Goal: Navigation & Orientation: Find specific page/section

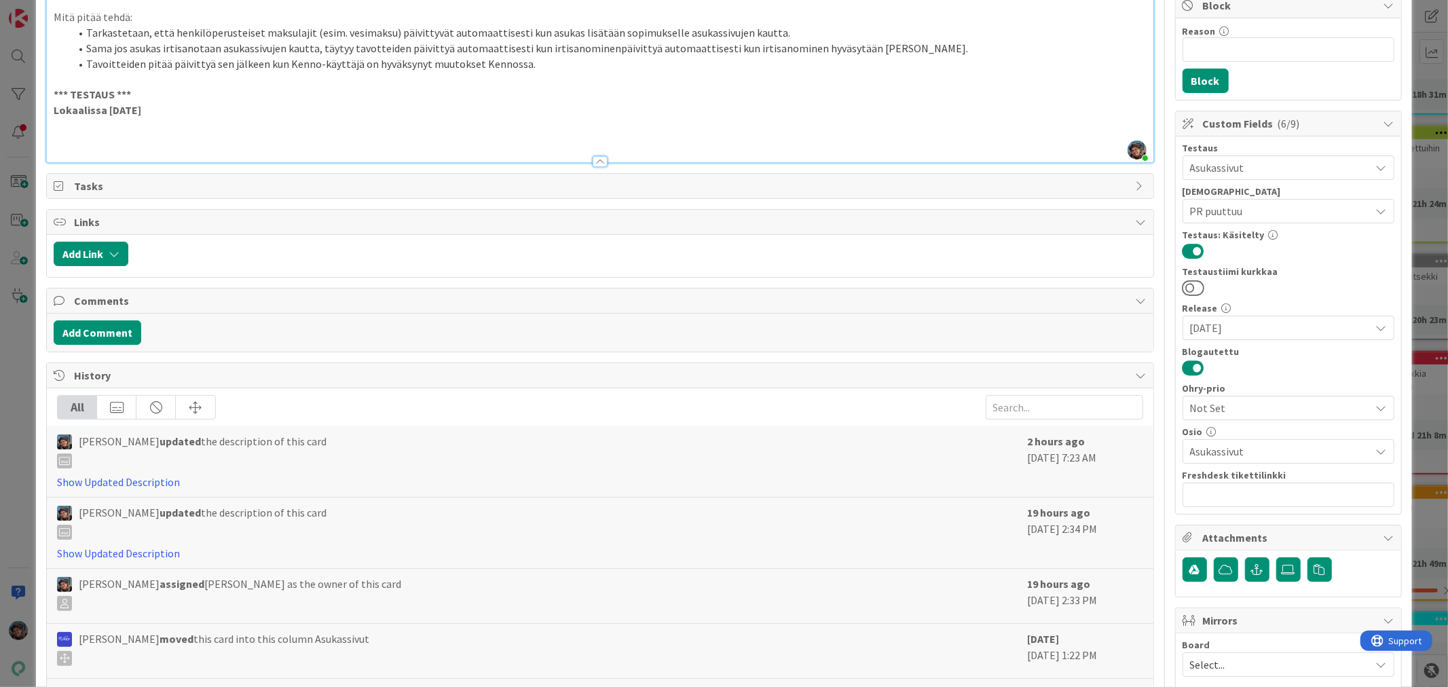
scroll to position [284, 0]
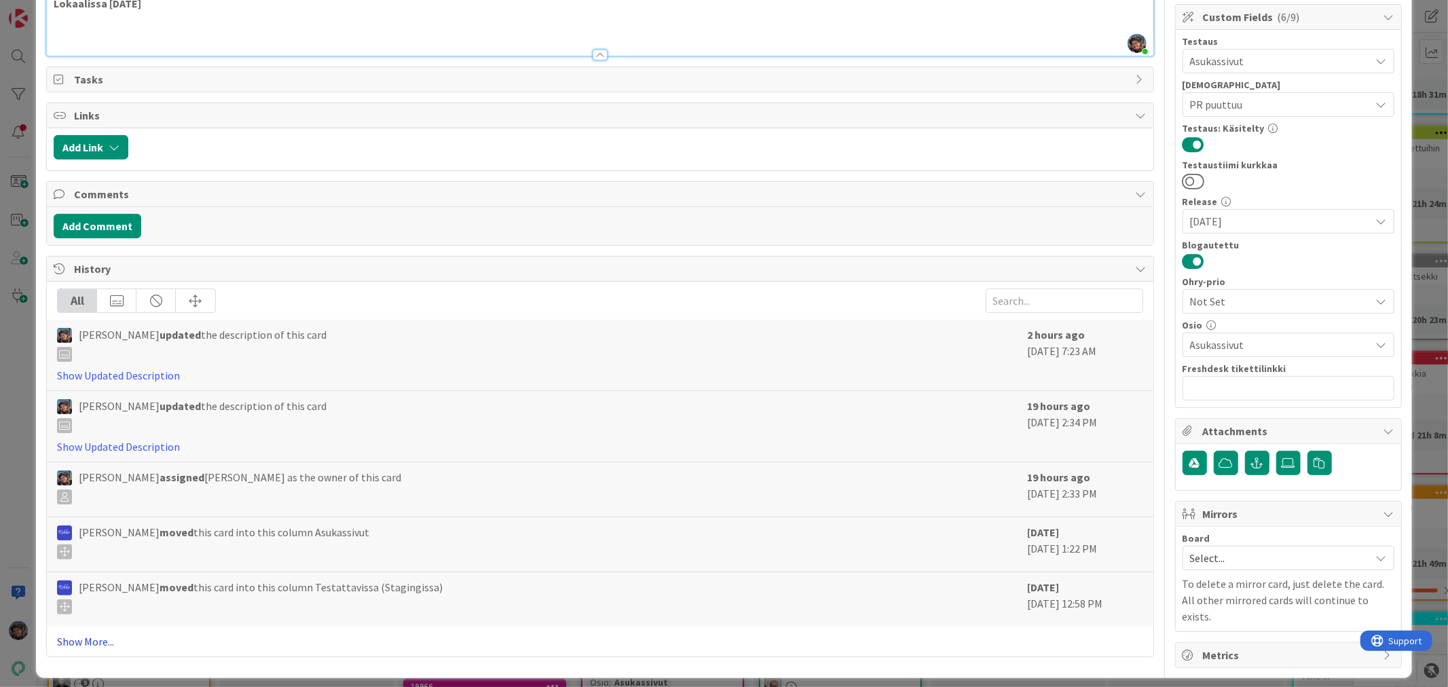
click at [99, 642] on link "Show More..." at bounding box center [600, 641] width 1086 height 16
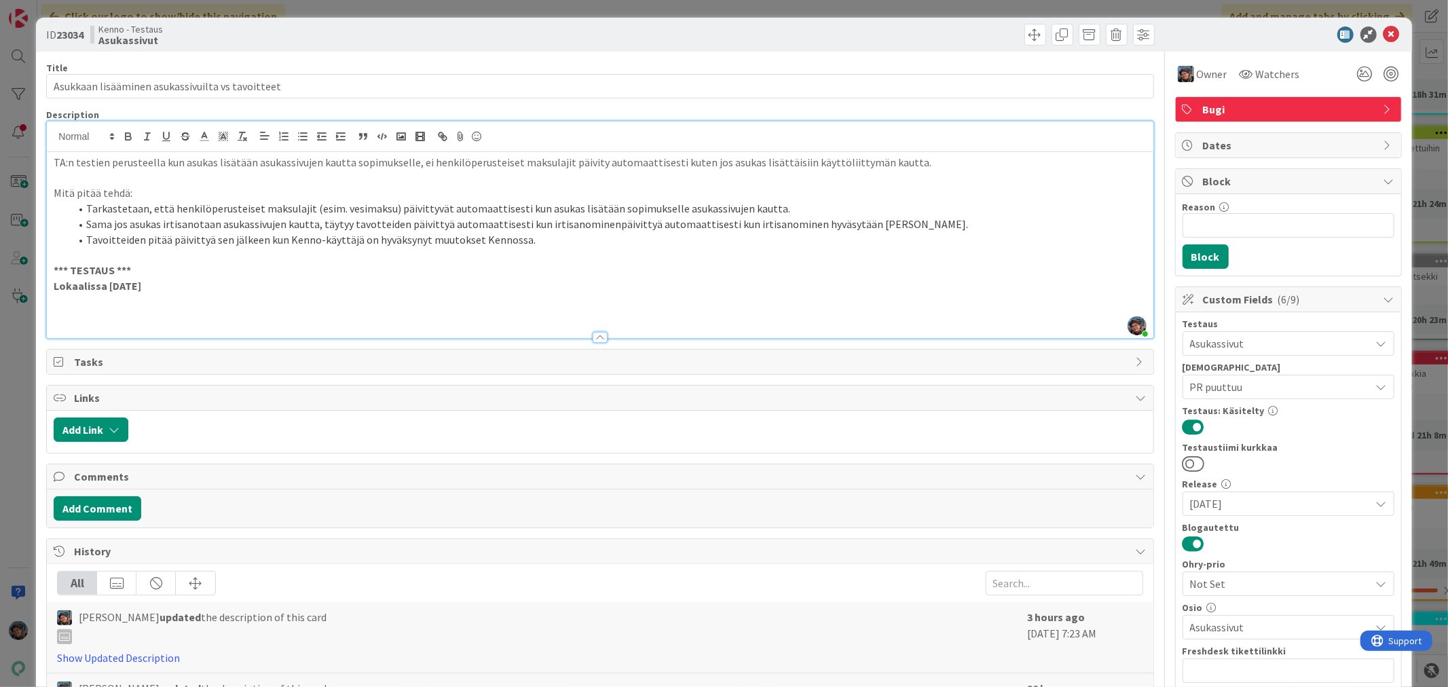
scroll to position [0, 0]
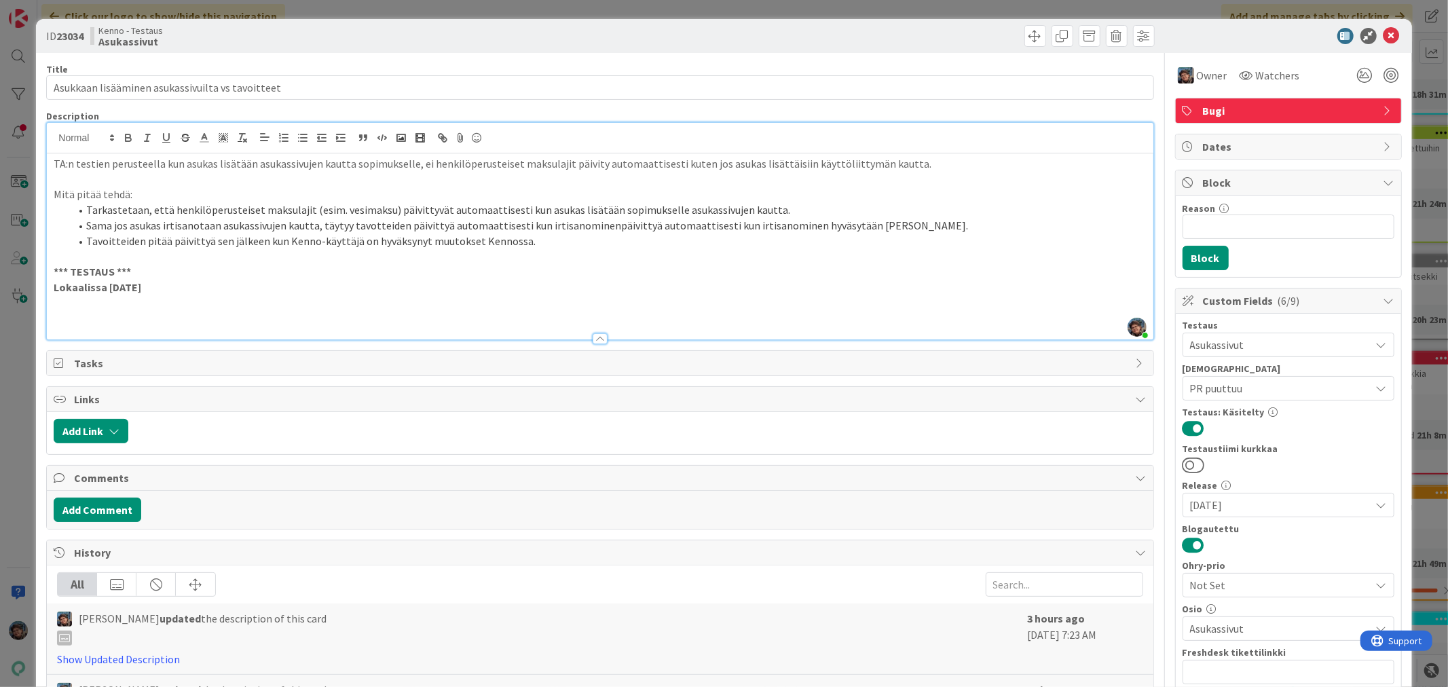
click at [103, 312] on p at bounding box center [600, 318] width 1092 height 16
click at [107, 288] on strong "Lokaalissa [DATE]" at bounding box center [98, 287] width 88 height 14
click at [92, 314] on li at bounding box center [608, 318] width 1076 height 16
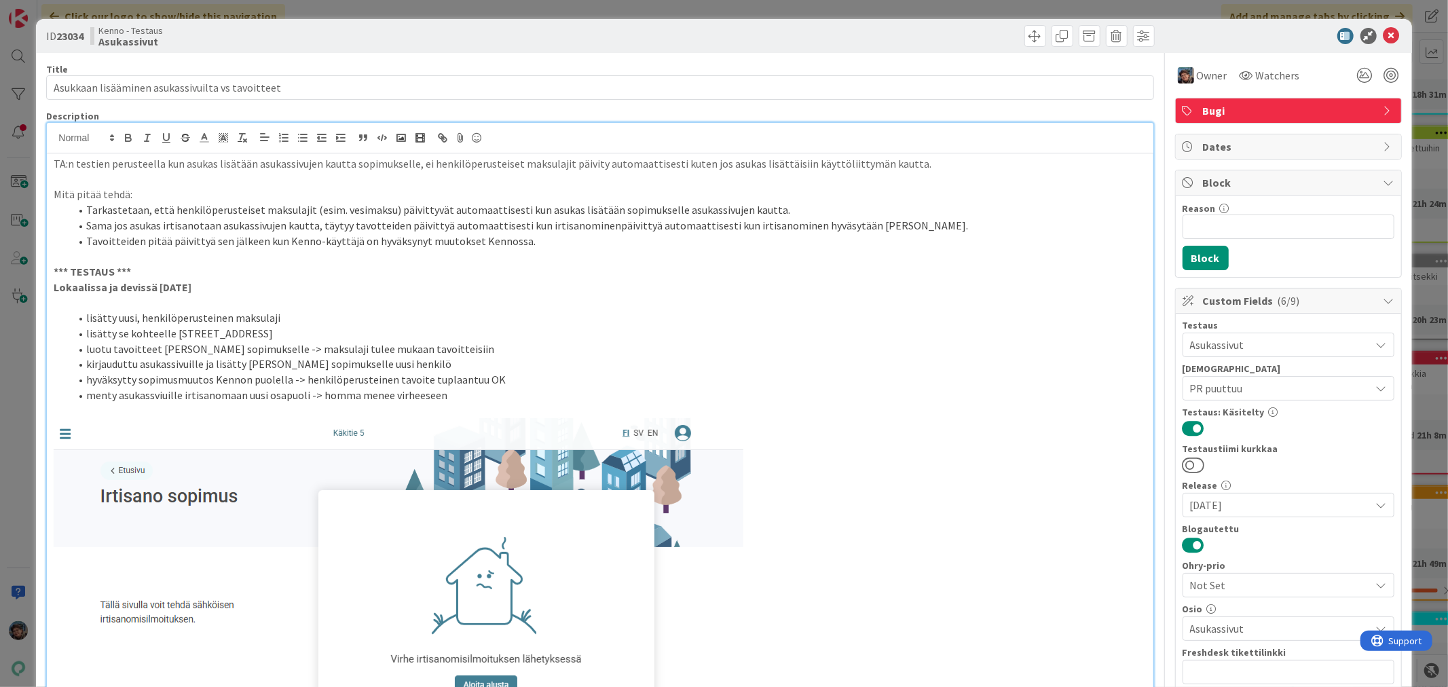
click at [462, 396] on li "menty asukassviuille irtisanomaan uusi osapuoli -> homma menee virheeseen" at bounding box center [608, 396] width 1076 height 16
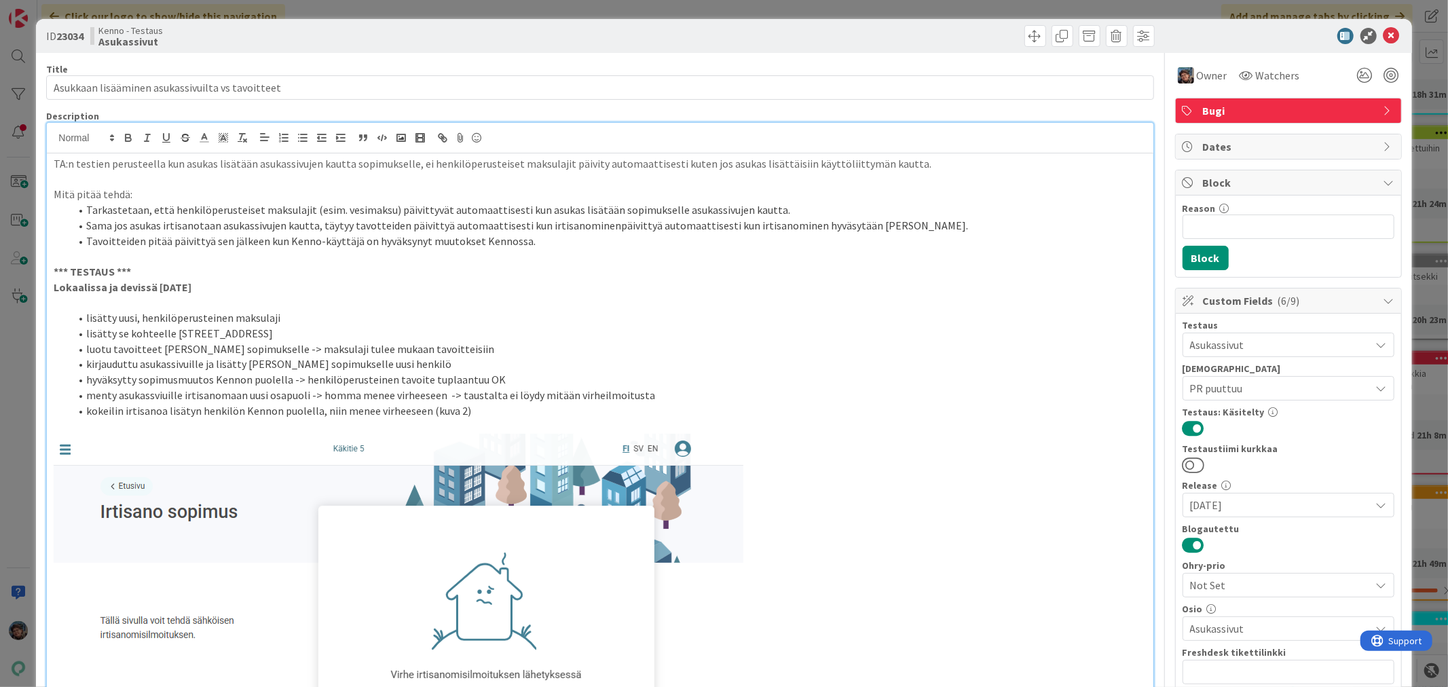
click at [635, 396] on li "menty asukassviuille irtisanomaan uusi osapuoli -> homma menee virheeseen -> ta…" at bounding box center [608, 396] width 1076 height 16
click at [66, 430] on p at bounding box center [600, 426] width 1092 height 16
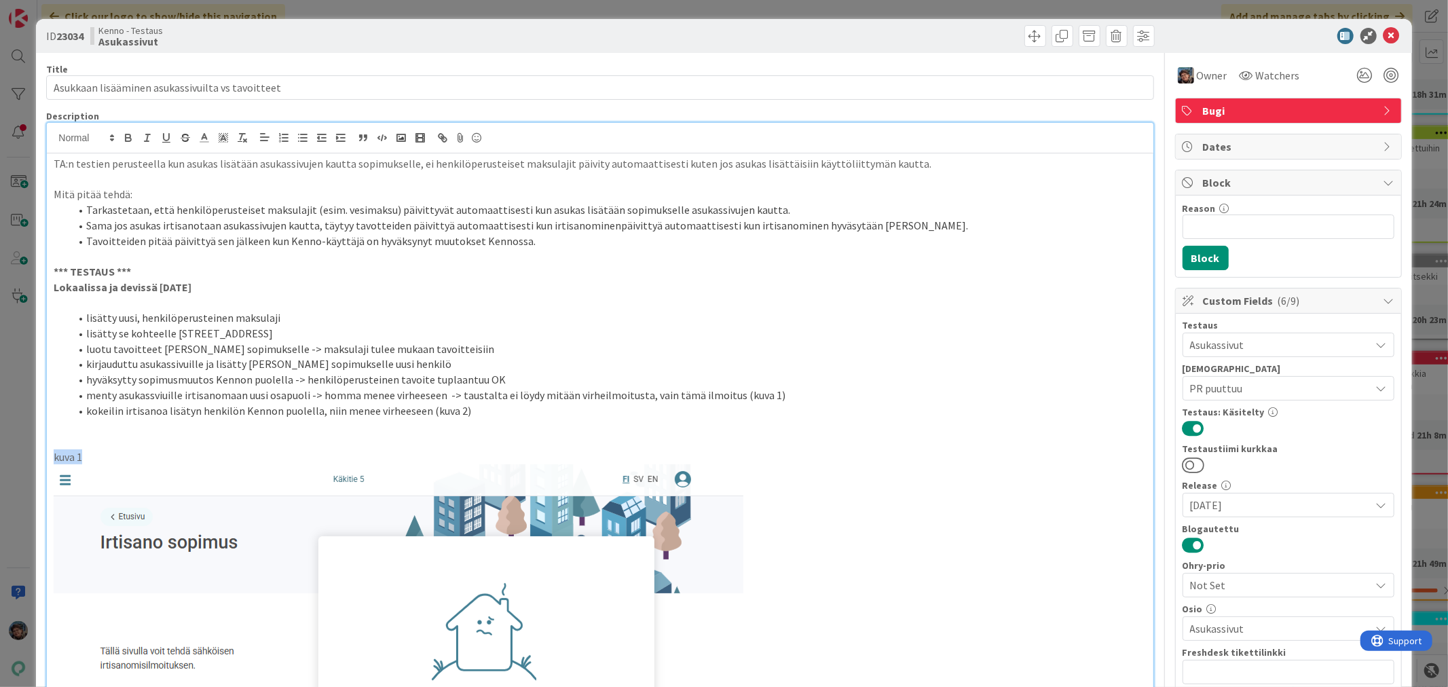
drag, startPoint x: 51, startPoint y: 456, endPoint x: 94, endPoint y: 458, distance: 42.8
click at [94, 458] on div "TA:n testien perusteella kun asukas lisätään asukassivujen kautta sopimukselle,…" at bounding box center [600, 494] width 1106 height 682
click at [131, 138] on icon "button" at bounding box center [128, 138] width 12 height 12
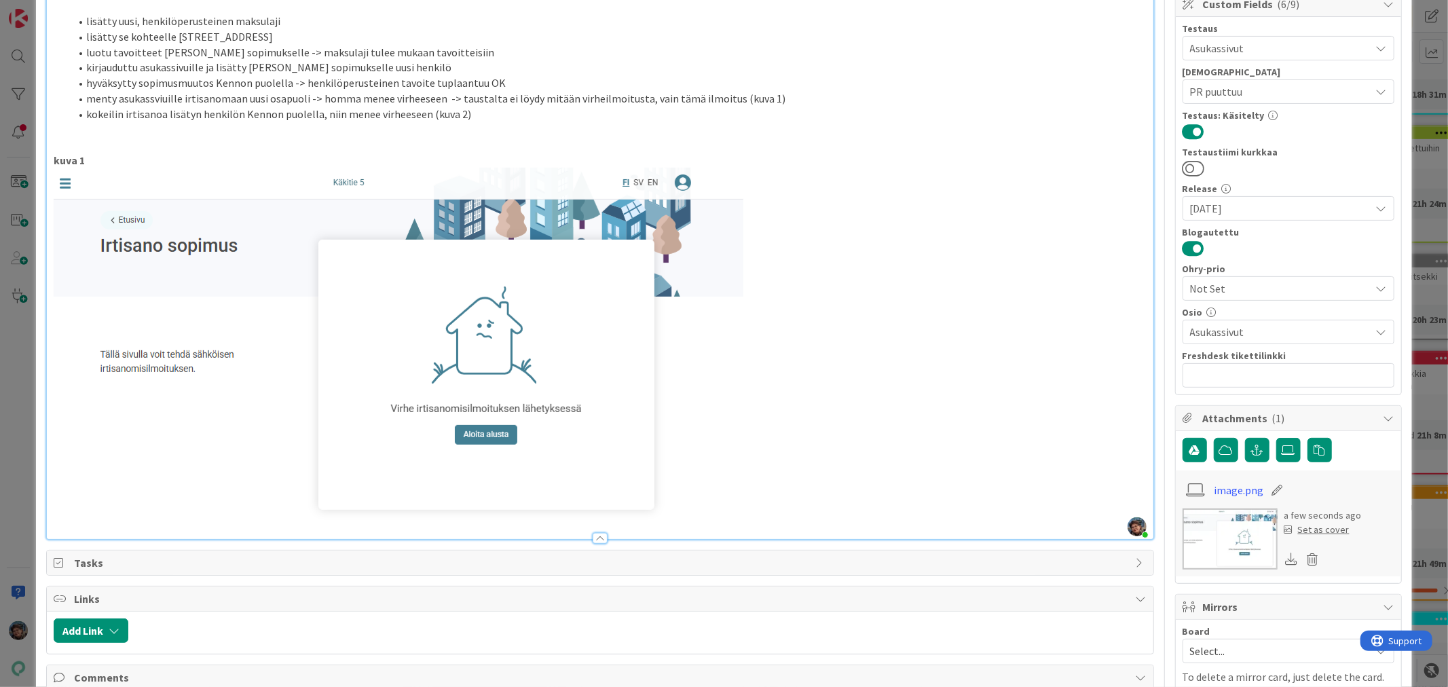
scroll to position [377, 0]
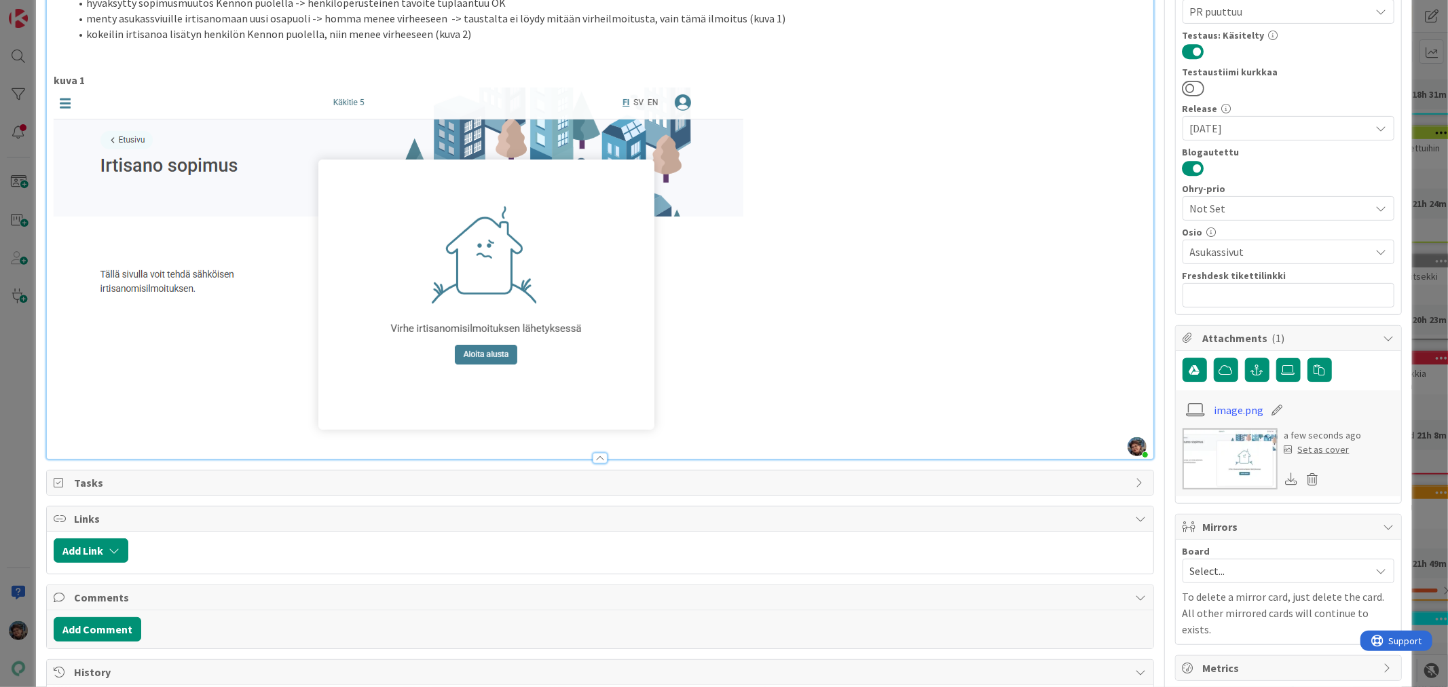
click at [421, 365] on img at bounding box center [399, 267] width 690 height 358
drag, startPoint x: 697, startPoint y: 370, endPoint x: 627, endPoint y: 373, distance: 70.0
click at [641, 373] on img at bounding box center [399, 267] width 690 height 358
click at [772, 410] on p at bounding box center [600, 267] width 1092 height 358
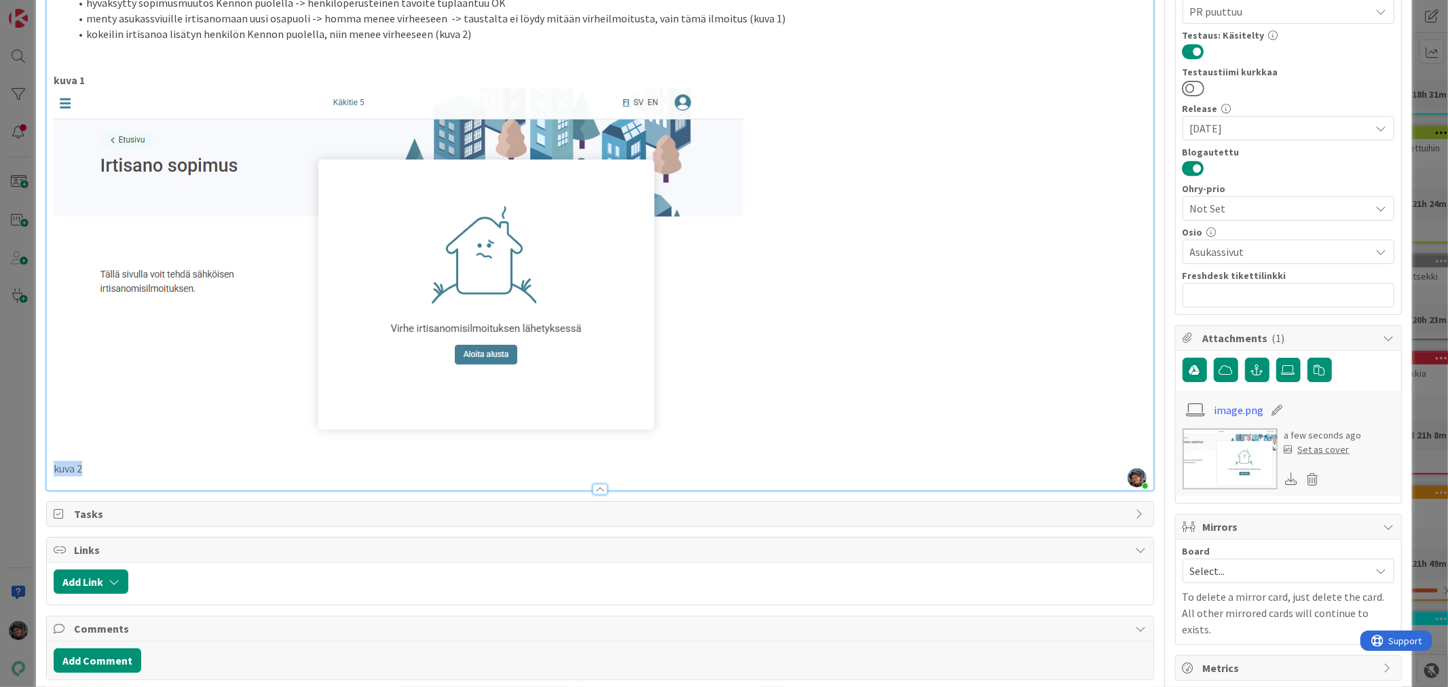
drag, startPoint x: 72, startPoint y: 466, endPoint x: 8, endPoint y: 464, distance: 63.8
click at [9, 465] on div "ID 23034 Kenno - Testaus Asukassivut Title 48 / 128 Asukkaan lisääminen asukass…" at bounding box center [724, 343] width 1448 height 687
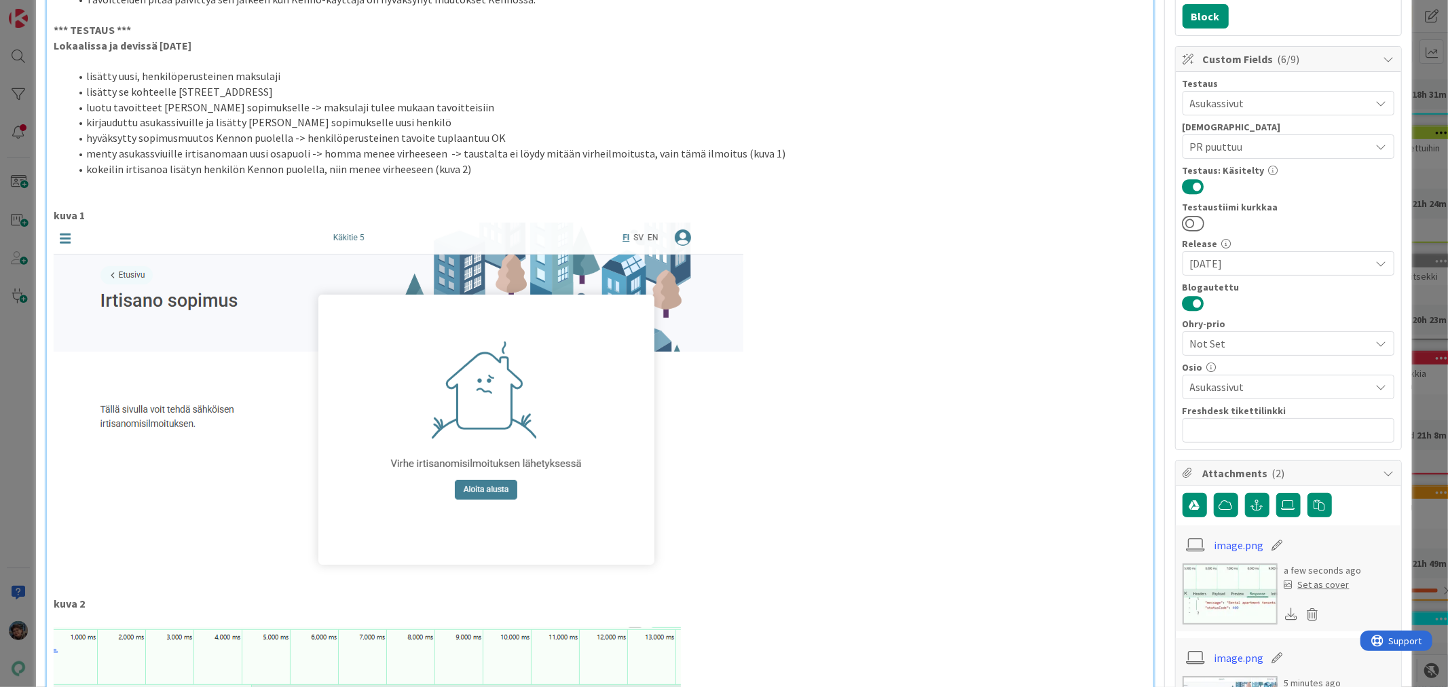
scroll to position [0, 0]
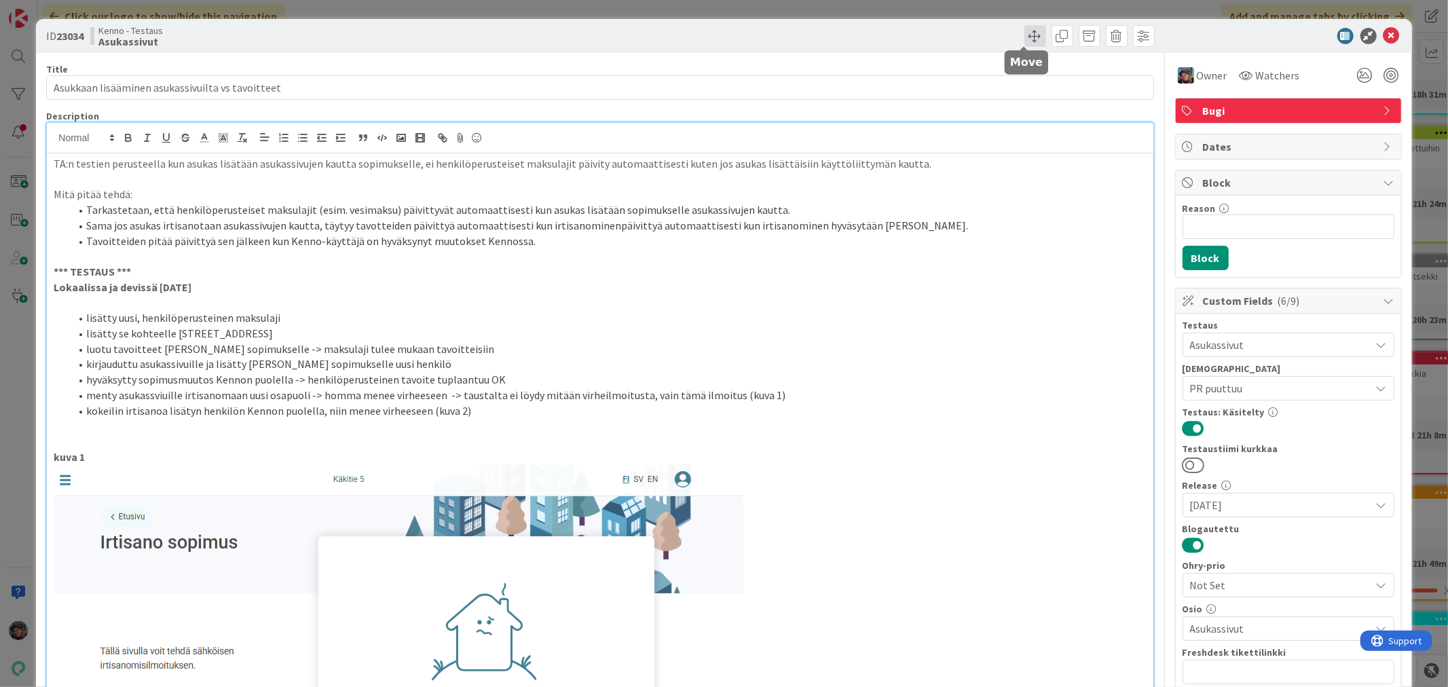
click at [1024, 32] on span at bounding box center [1035, 36] width 22 height 22
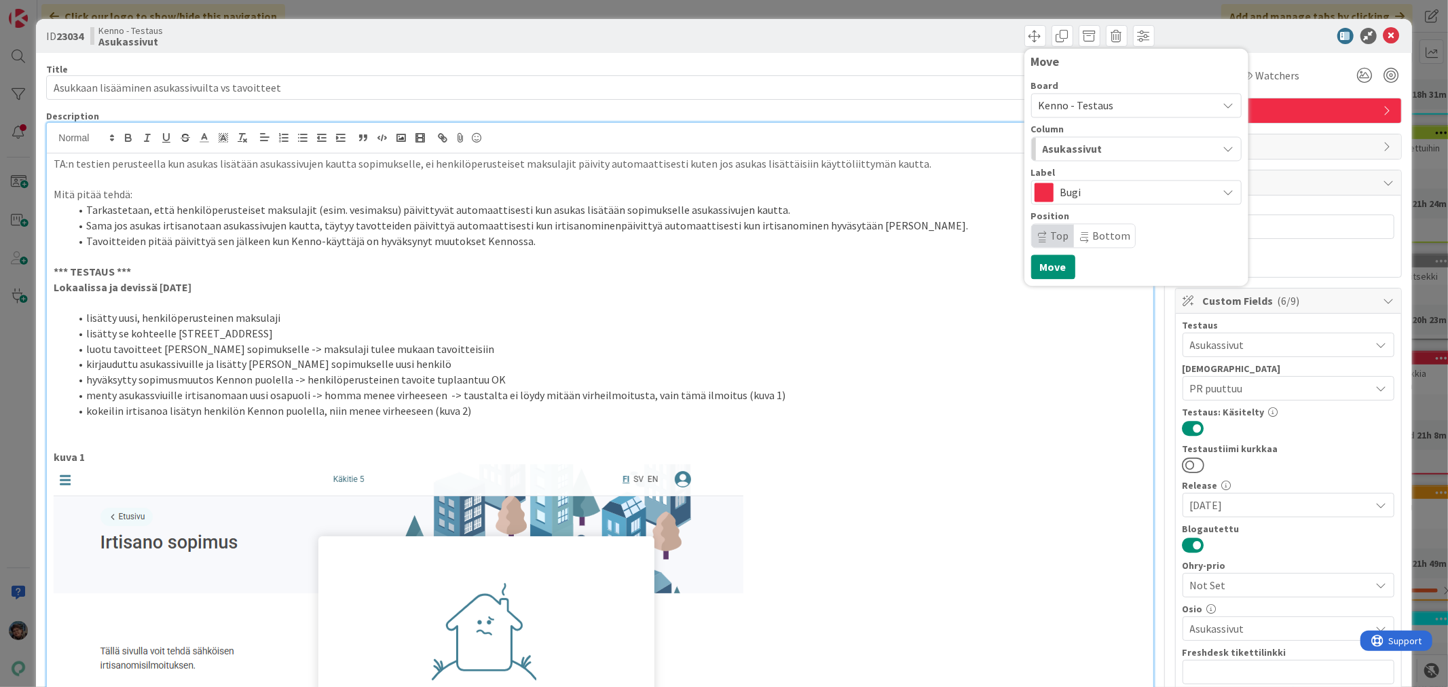
click at [1139, 105] on span "Kenno - Testaus" at bounding box center [1125, 105] width 172 height 19
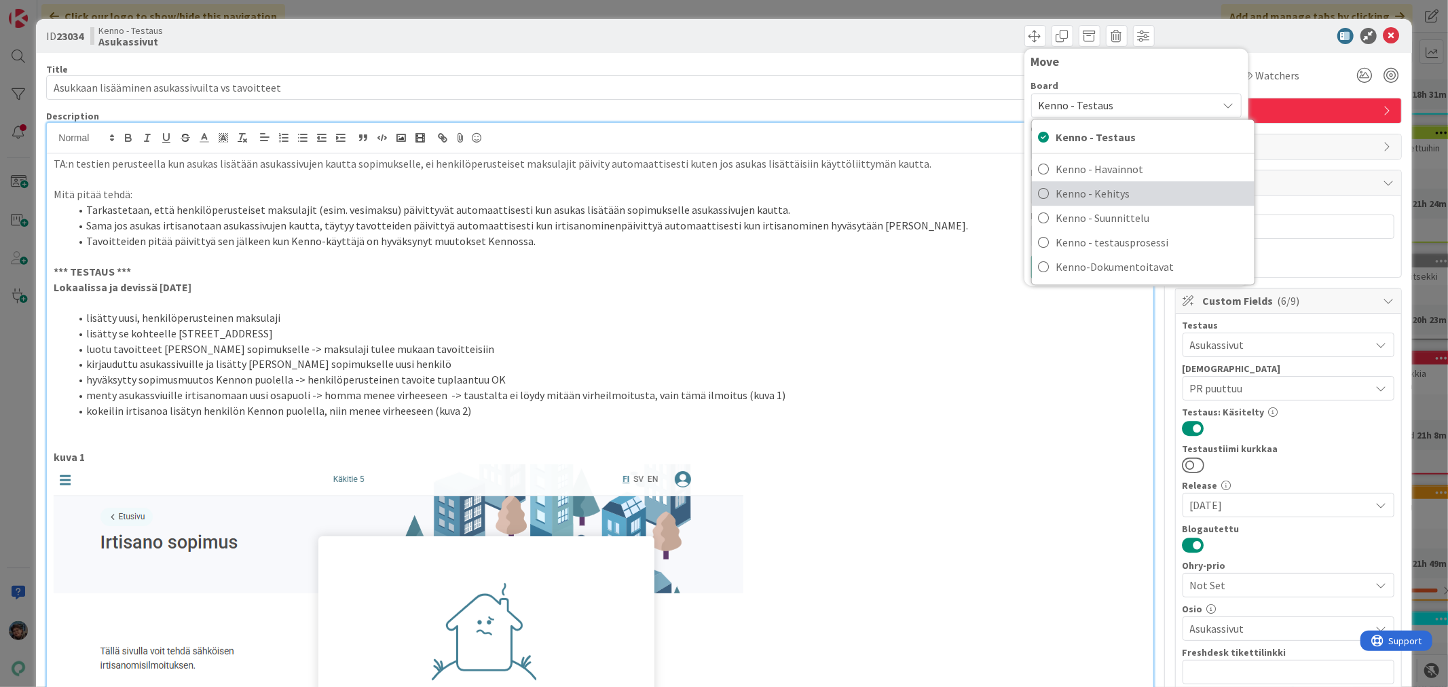
click at [1121, 195] on span "Kenno - Kehitys" at bounding box center [1151, 193] width 191 height 20
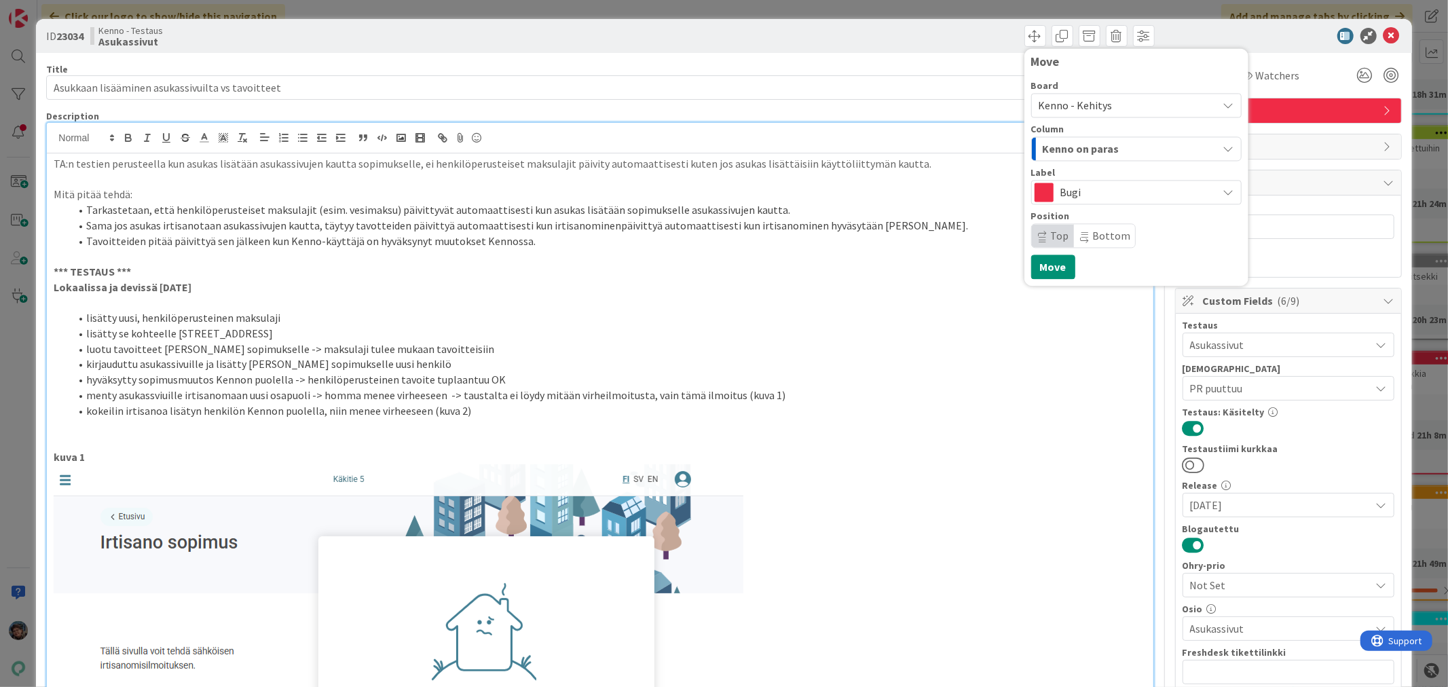
click at [1138, 147] on div "Kenno on paras" at bounding box center [1128, 149] width 179 height 22
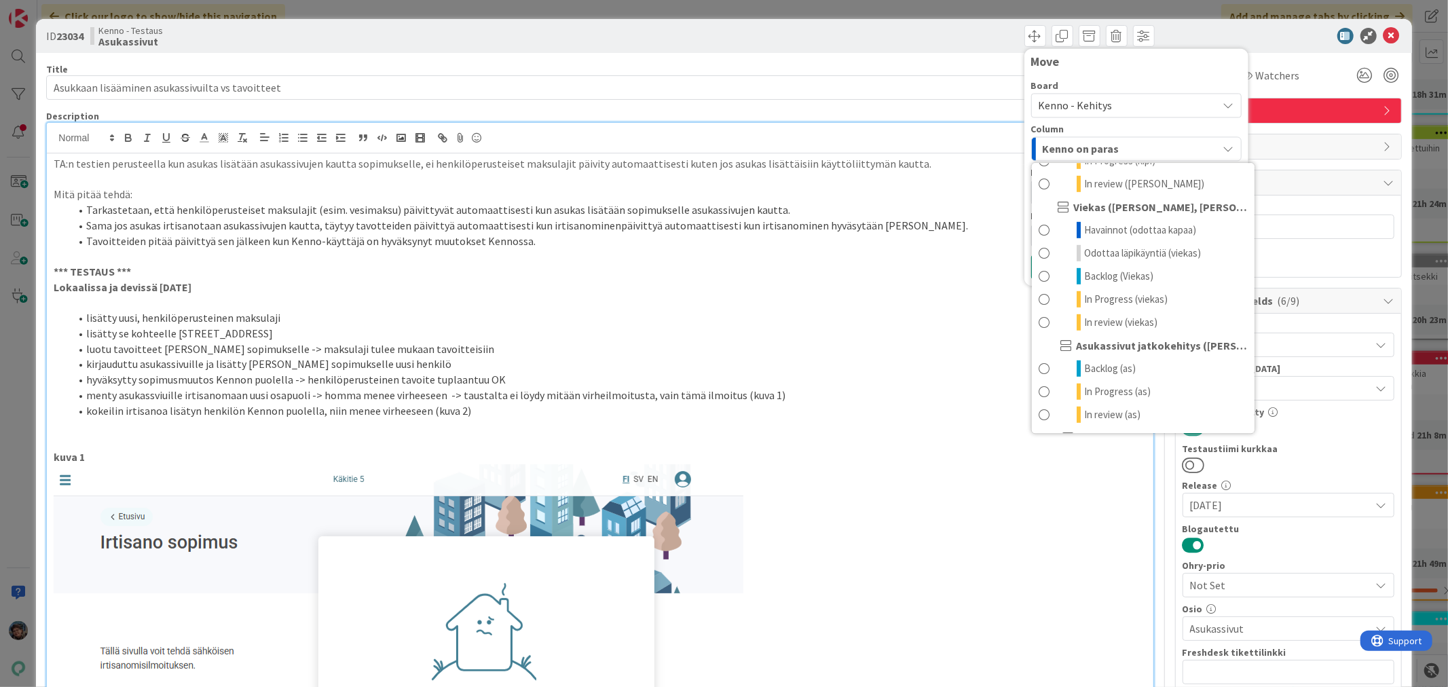
scroll to position [754, 0]
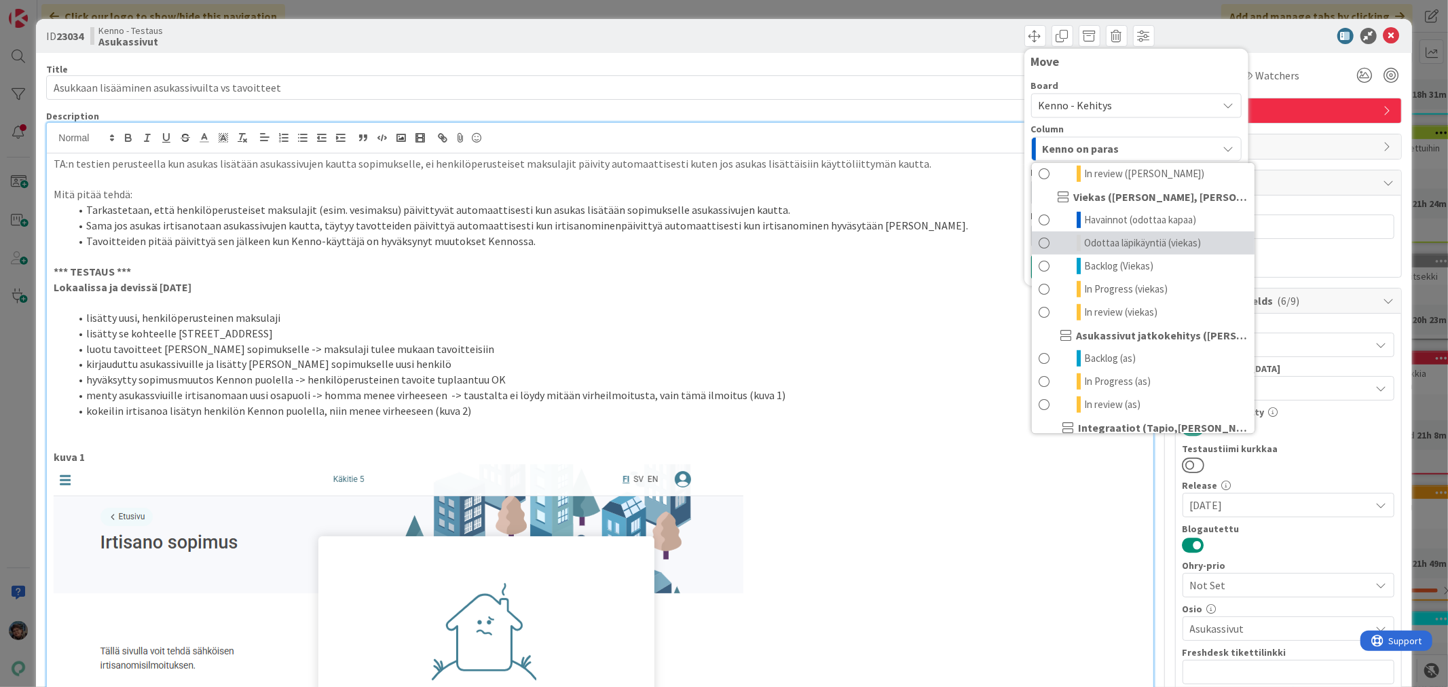
click at [1125, 251] on span "Odottaa läpikäyntiä (viekas)" at bounding box center [1142, 243] width 117 height 16
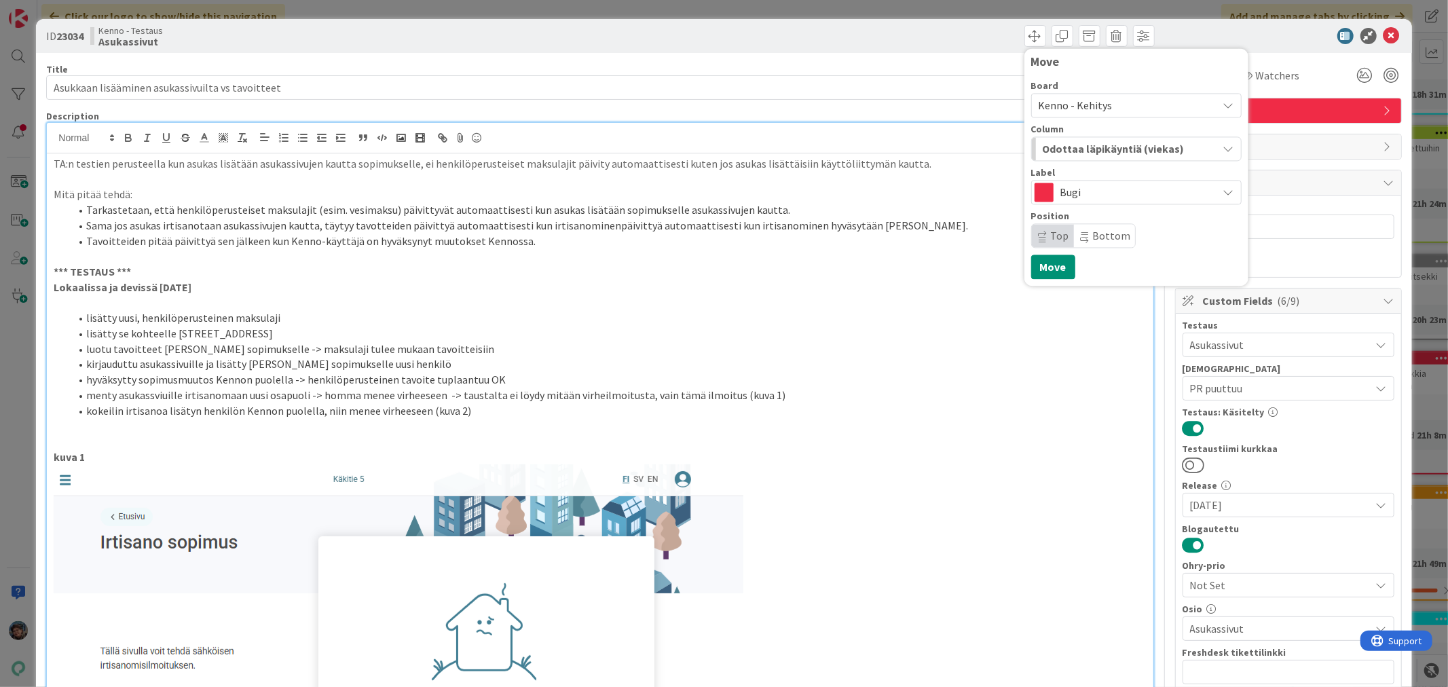
click at [907, 407] on li "kokeilin irtisanoa lisätyn henkilön Kennon puolella, niin menee virheeseen (kuv…" at bounding box center [608, 411] width 1076 height 16
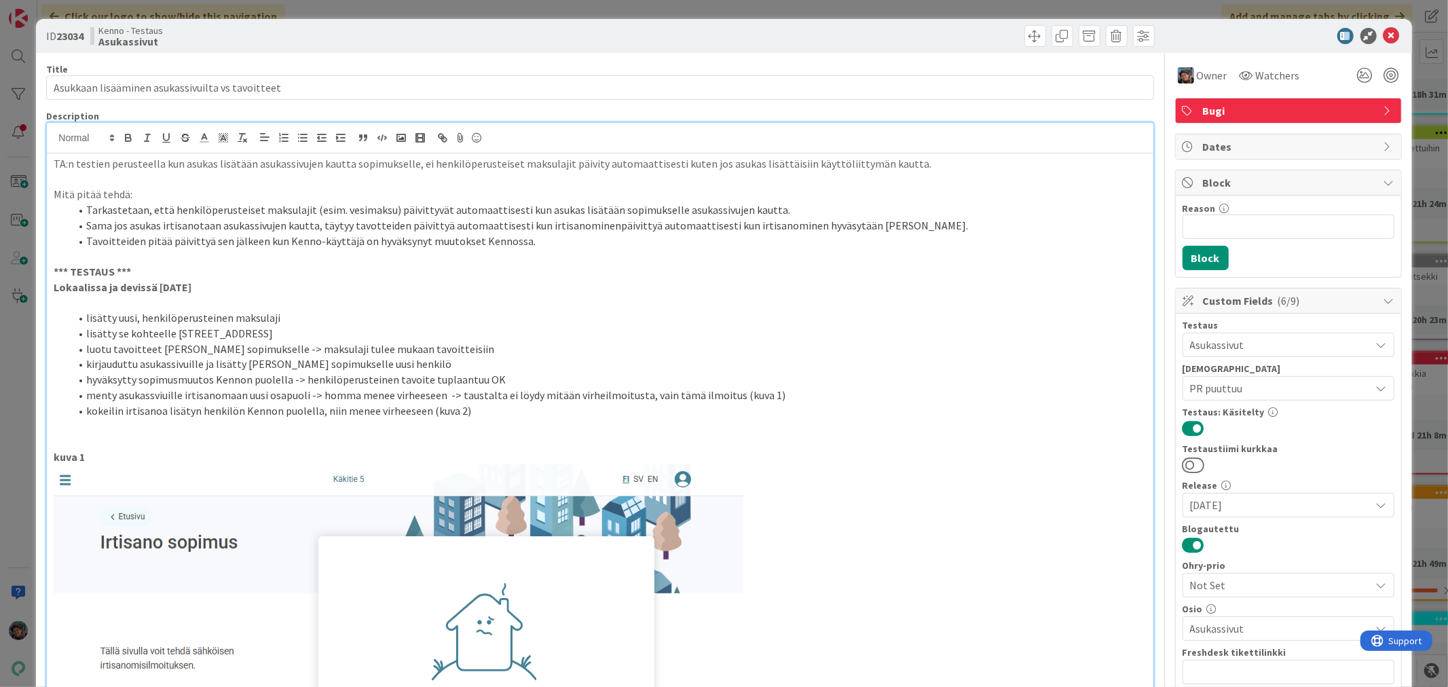
click at [50, 163] on div "TA:n testien perusteella kun asukas lisätään asukassivujen kautta sopimukselle,…" at bounding box center [600, 586] width 1106 height 866
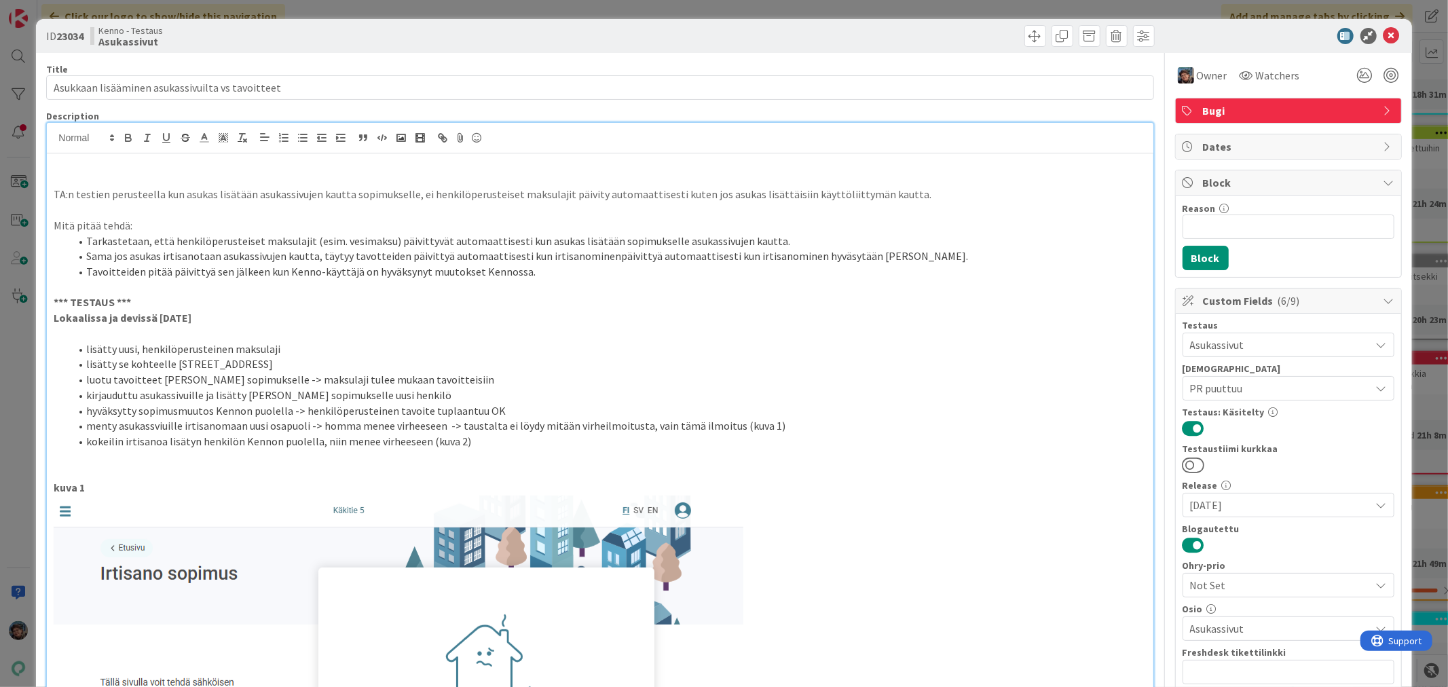
click at [71, 168] on p at bounding box center [600, 164] width 1092 height 16
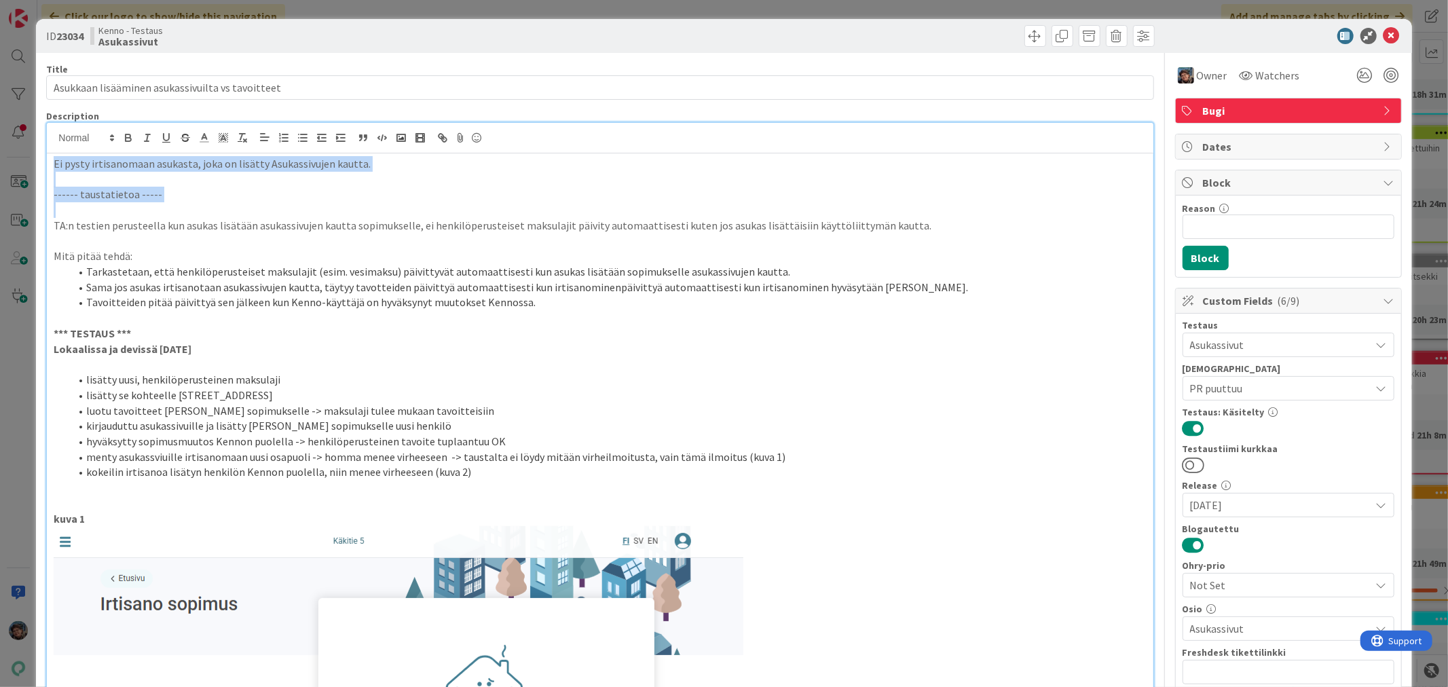
drag, startPoint x: 179, startPoint y: 202, endPoint x: 0, endPoint y: 132, distance: 192.4
click at [0, 132] on div "ID 23034 Kenno - Testaus Asukassivut Move Move Title 48 / 128 Asukkaan lisäämin…" at bounding box center [724, 343] width 1448 height 687
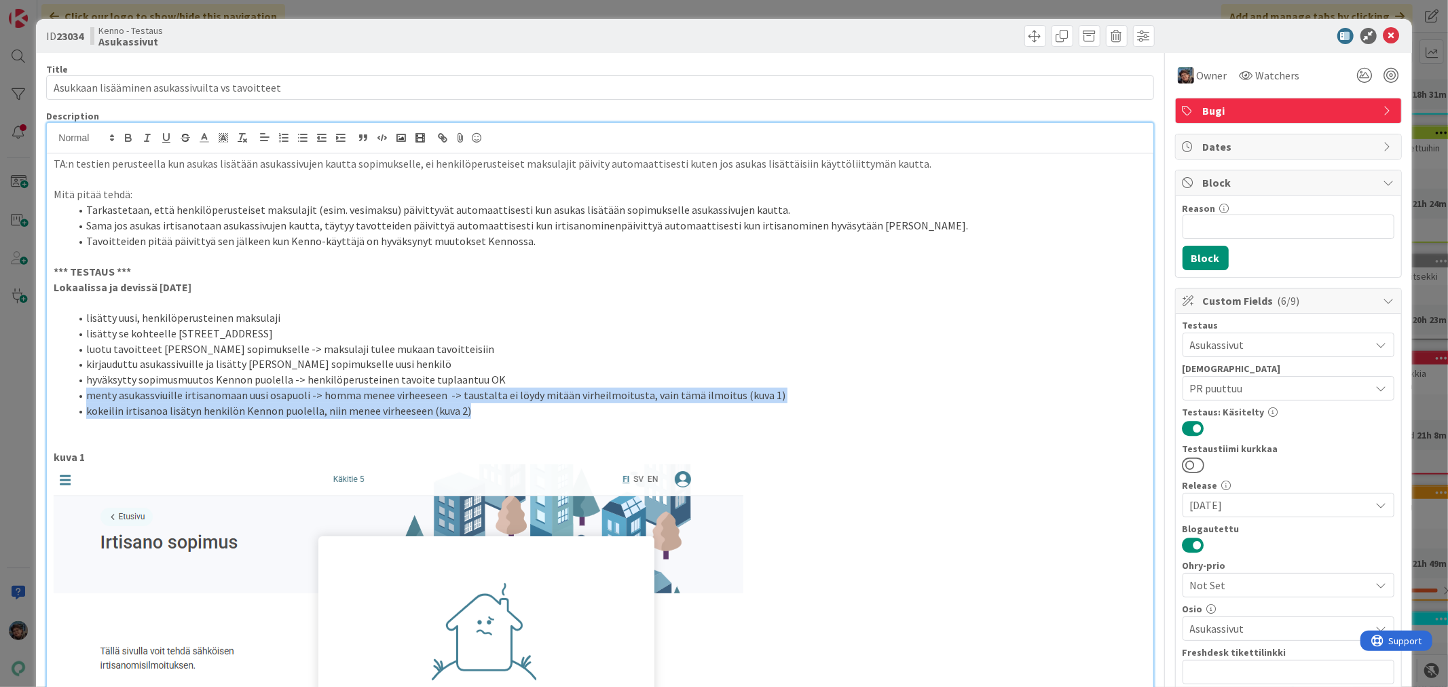
drag, startPoint x: 84, startPoint y: 396, endPoint x: 485, endPoint y: 414, distance: 401.7
click at [485, 414] on ol "lisätty uusi, henkilöperusteinen maksulaji lisätty se kohteelle Käkitie 5 luotu…" at bounding box center [600, 364] width 1092 height 108
click at [127, 134] on icon "button" at bounding box center [128, 135] width 5 height 3
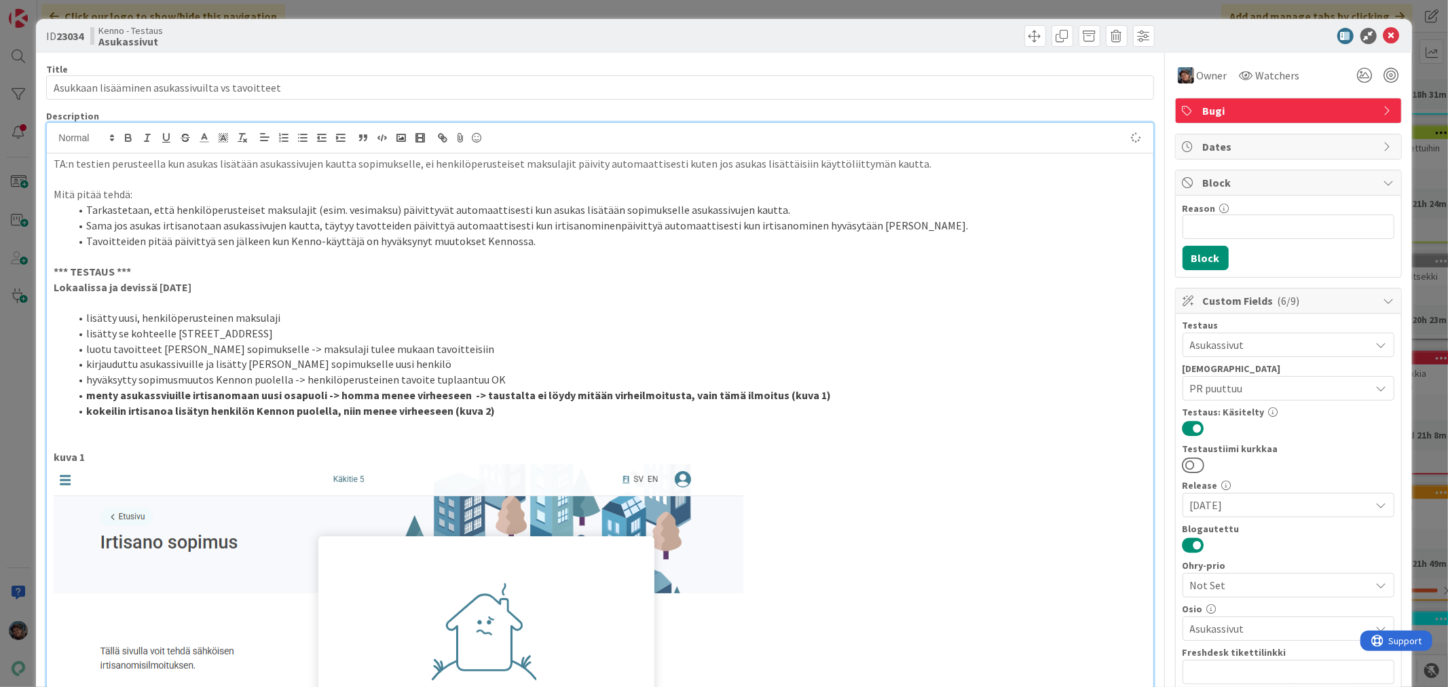
click at [863, 443] on p at bounding box center [600, 442] width 1092 height 16
click at [464, 345] on li "luotu tavoitteet [PERSON_NAME] sopimukselle -> maksulaji tulee mukaan tavoittei…" at bounding box center [608, 349] width 1076 height 16
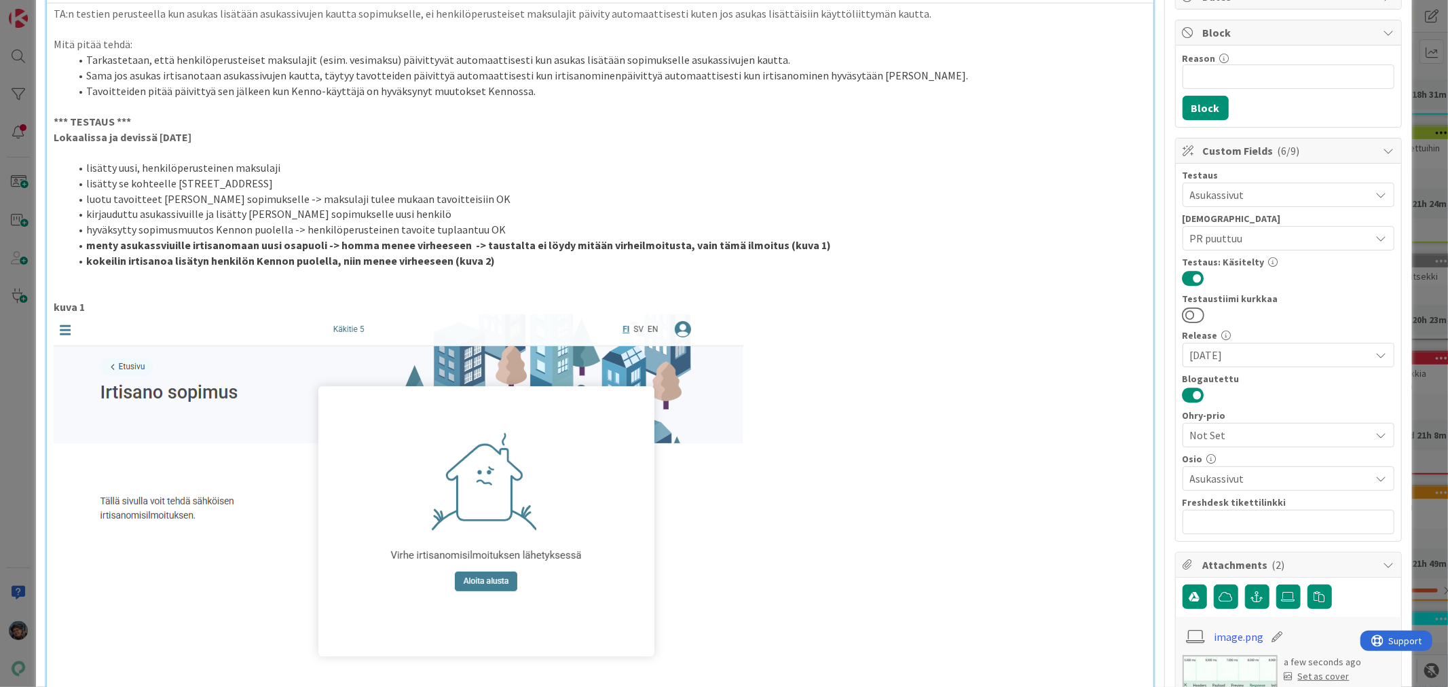
scroll to position [0, 0]
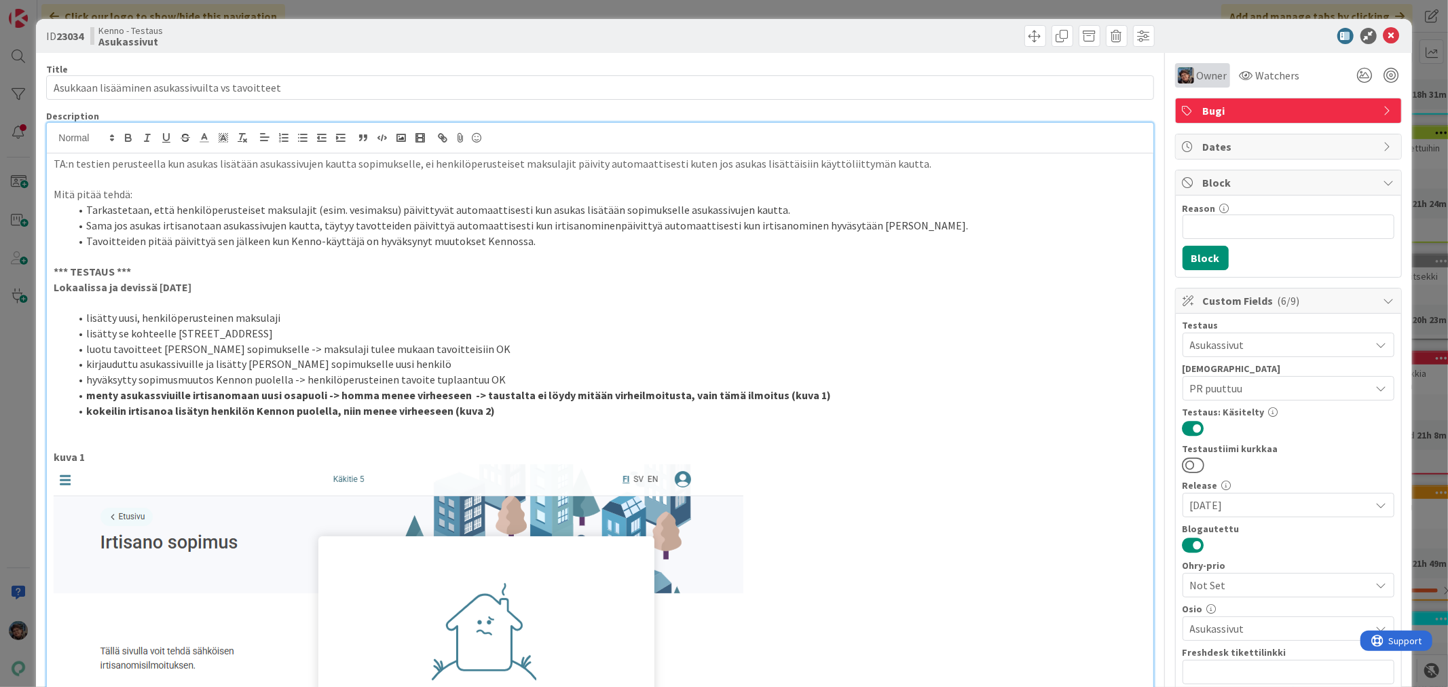
click at [1197, 75] on span "Owner" at bounding box center [1212, 75] width 31 height 16
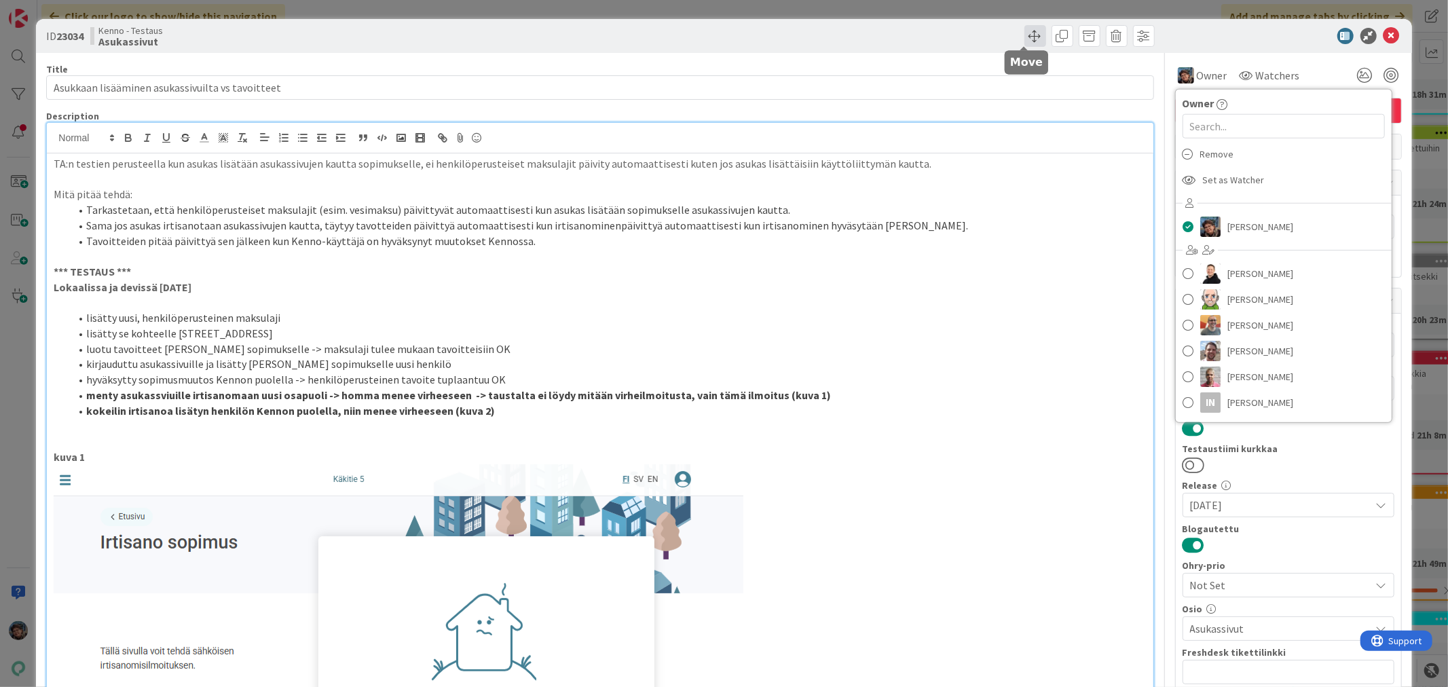
click at [1024, 32] on span at bounding box center [1035, 36] width 22 height 22
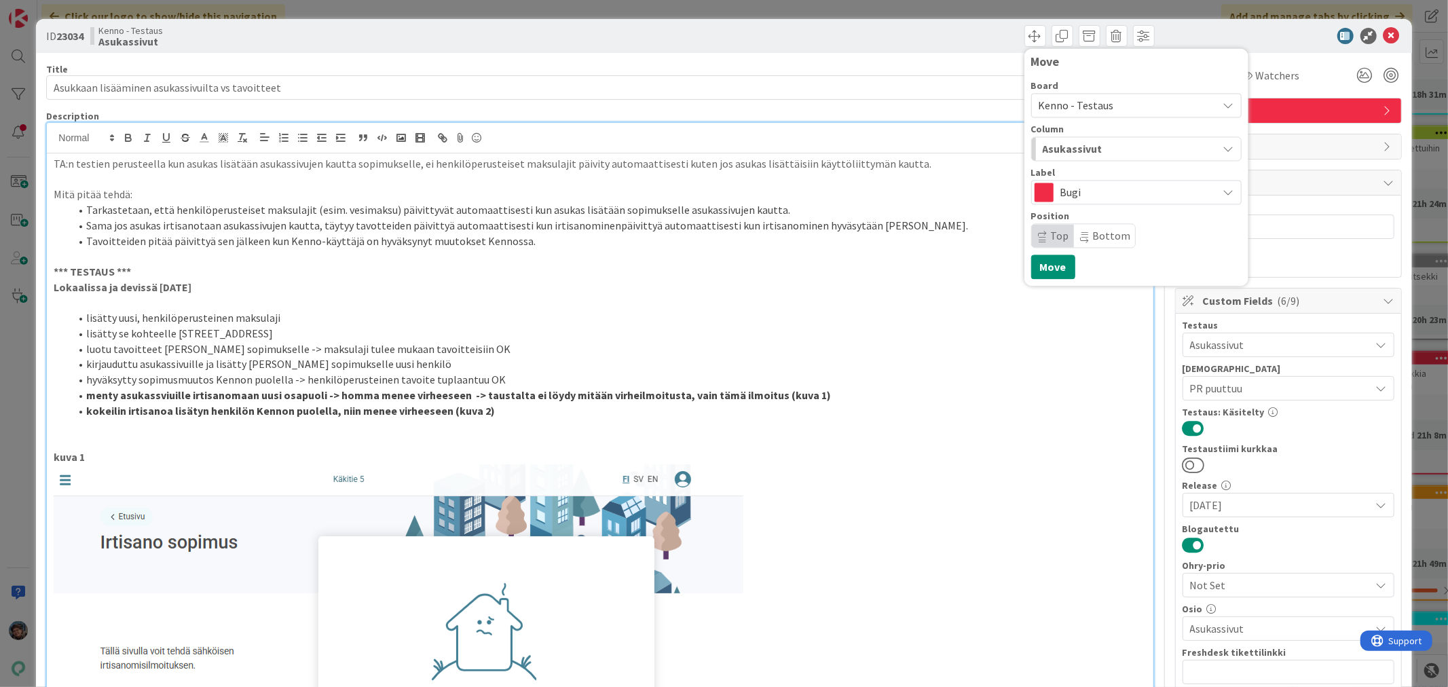
click at [1070, 98] on span "Kenno - Testaus" at bounding box center [1076, 105] width 75 height 14
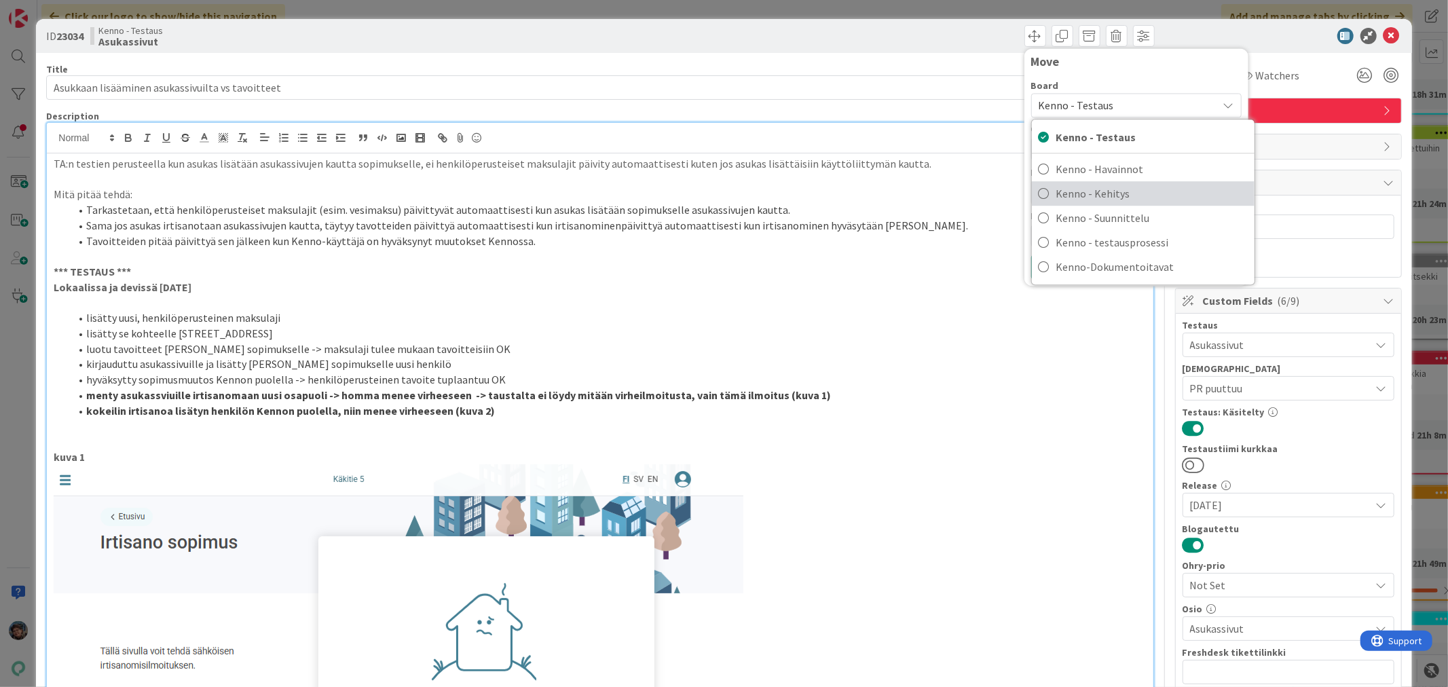
click at [1130, 198] on span "Kenno - Kehitys" at bounding box center [1151, 193] width 191 height 20
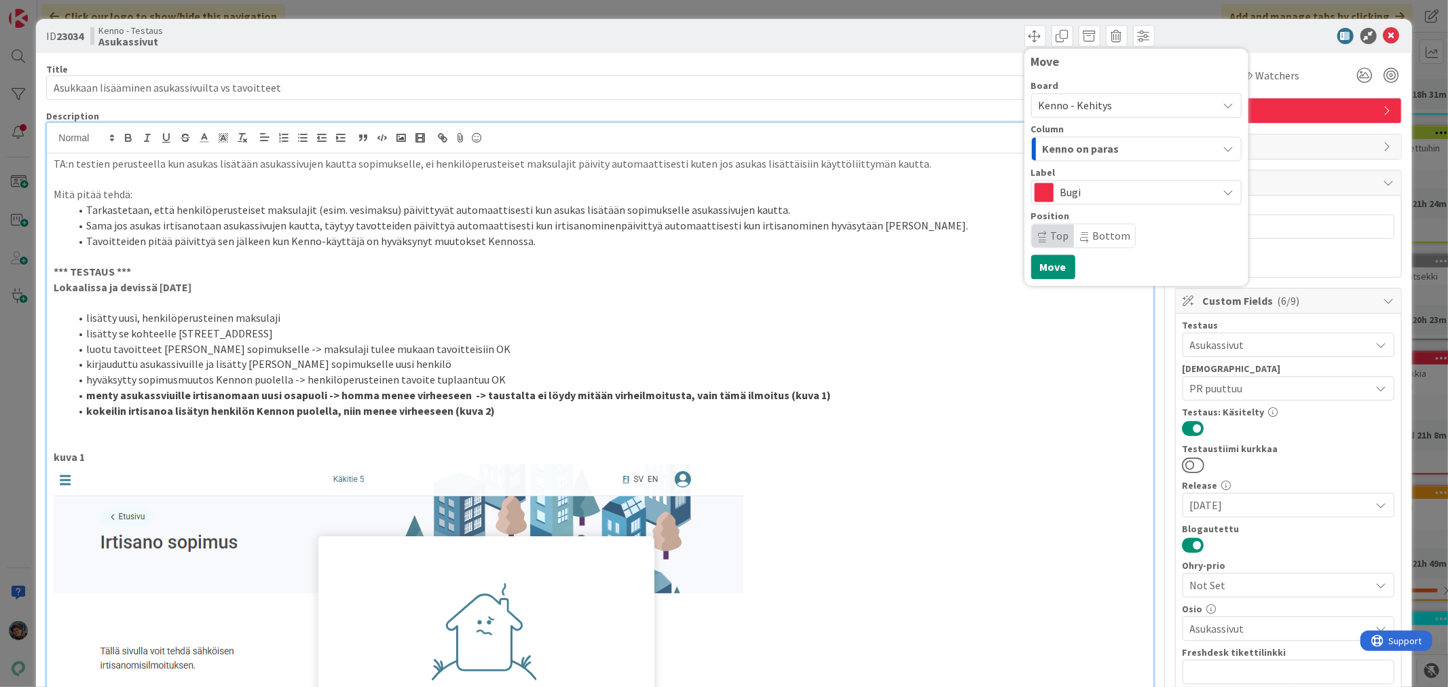
click at [1138, 151] on div "Kenno on paras" at bounding box center [1128, 149] width 179 height 22
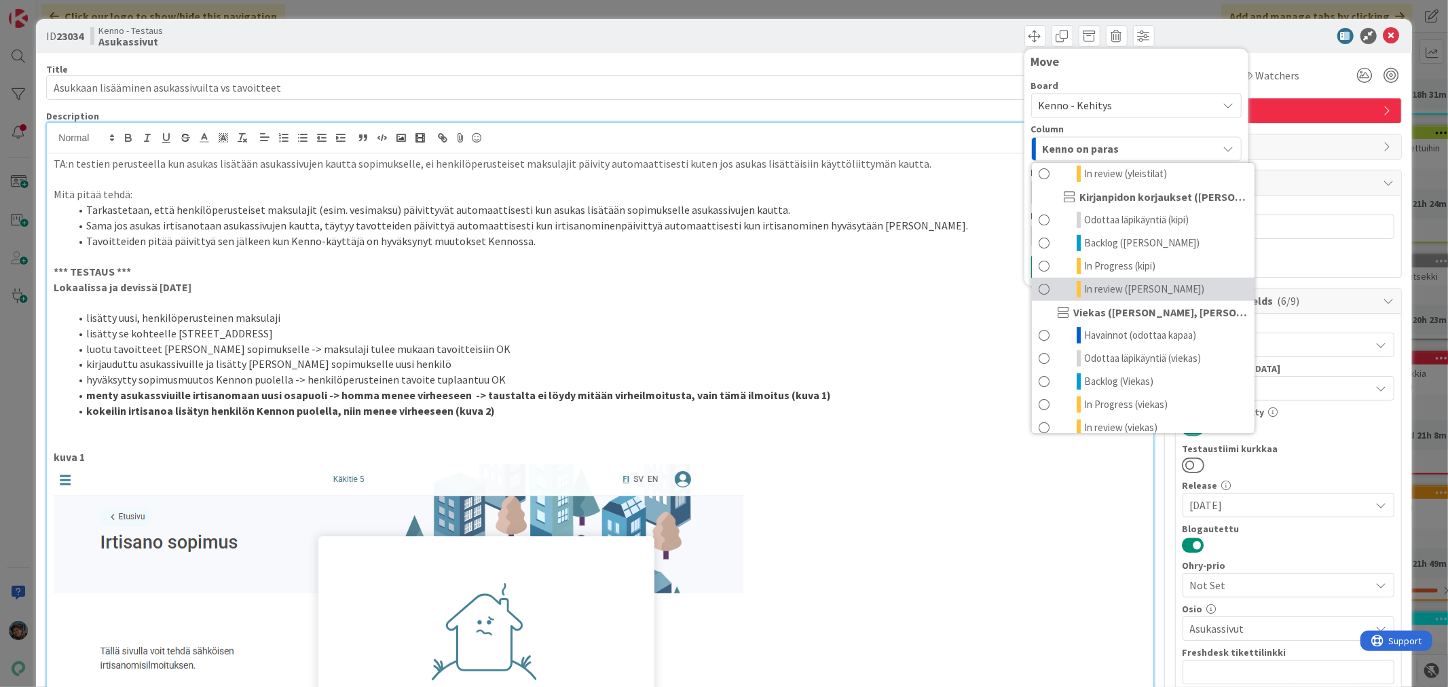
scroll to position [679, 0]
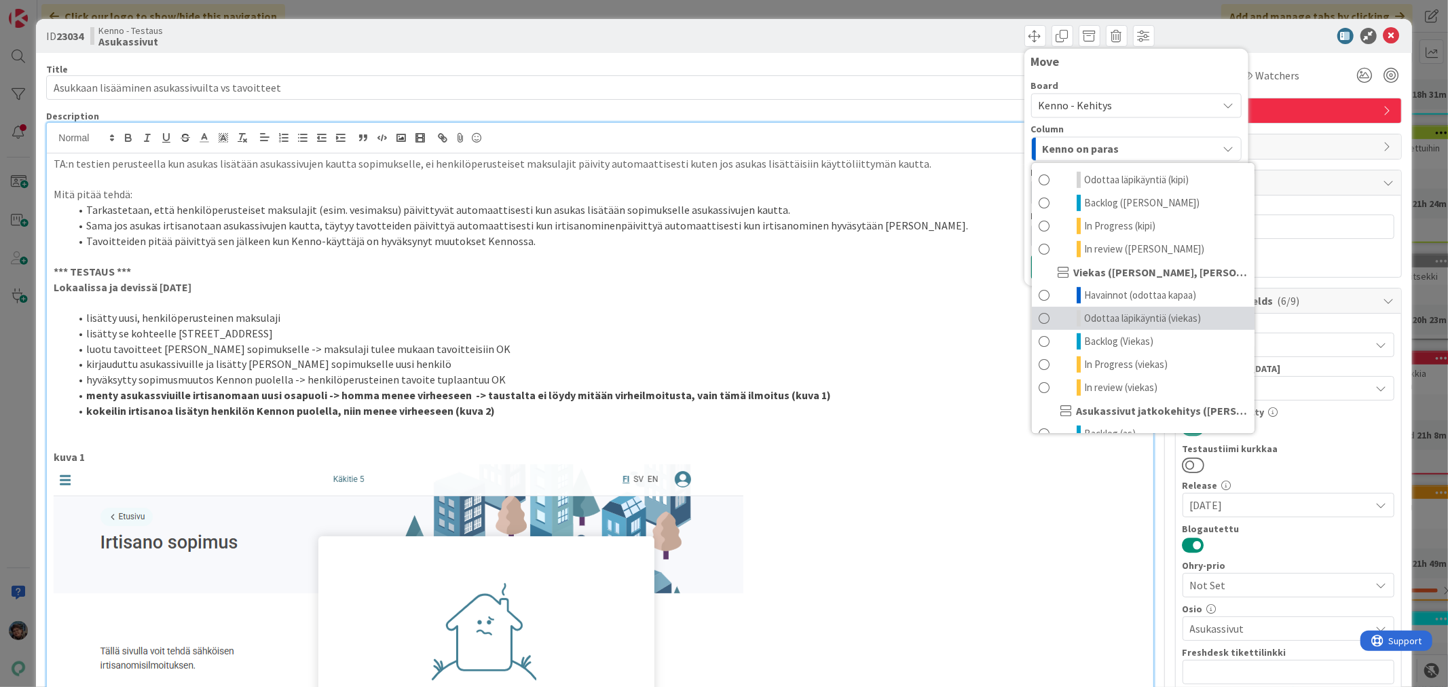
click at [1135, 327] on span "Odottaa läpikäyntiä (viekas)" at bounding box center [1142, 318] width 117 height 16
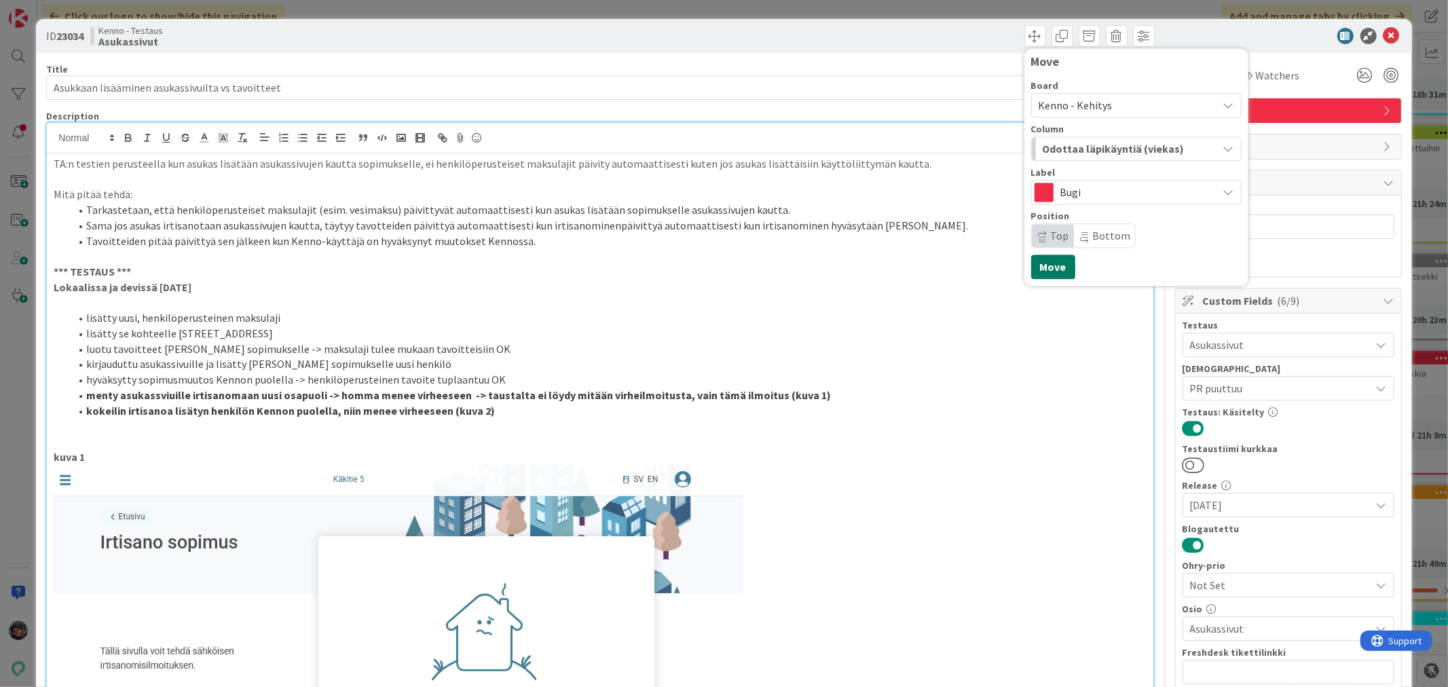
click at [1037, 267] on button "Move" at bounding box center [1053, 267] width 44 height 24
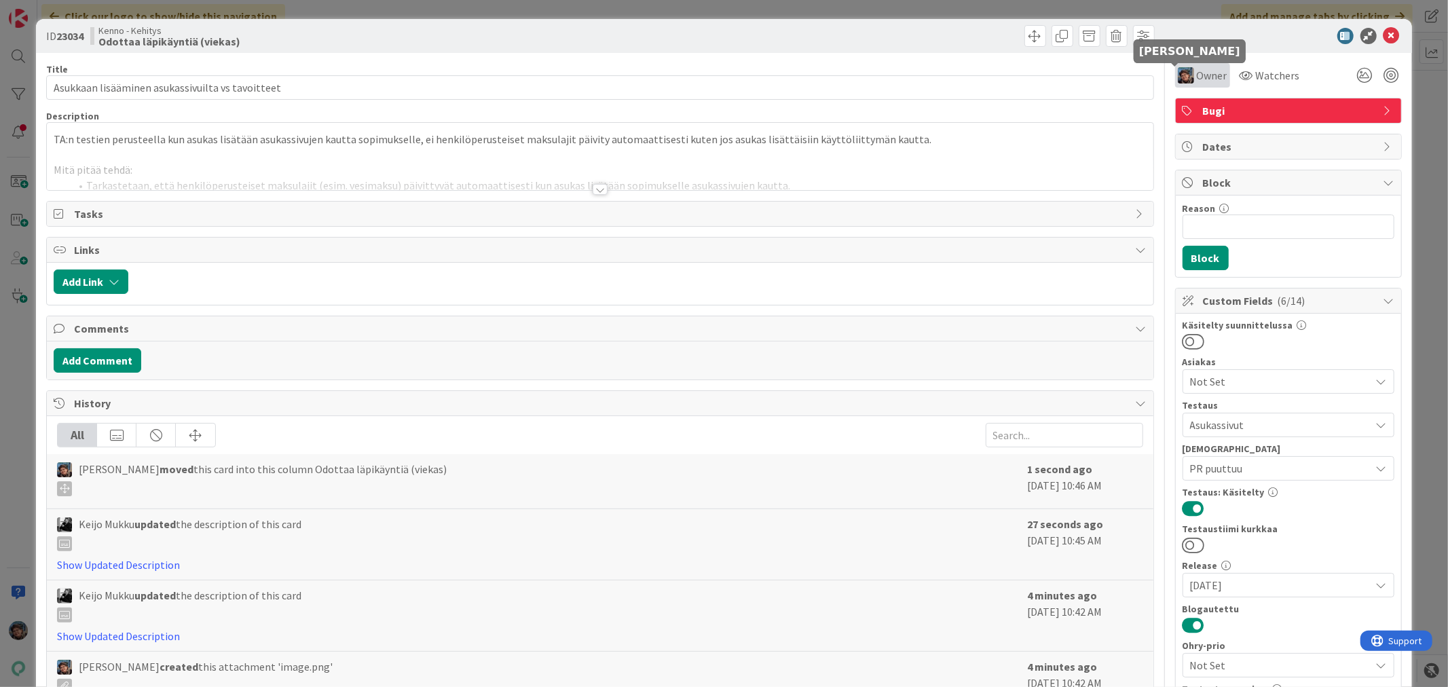
click at [1180, 75] on img at bounding box center [1186, 75] width 16 height 16
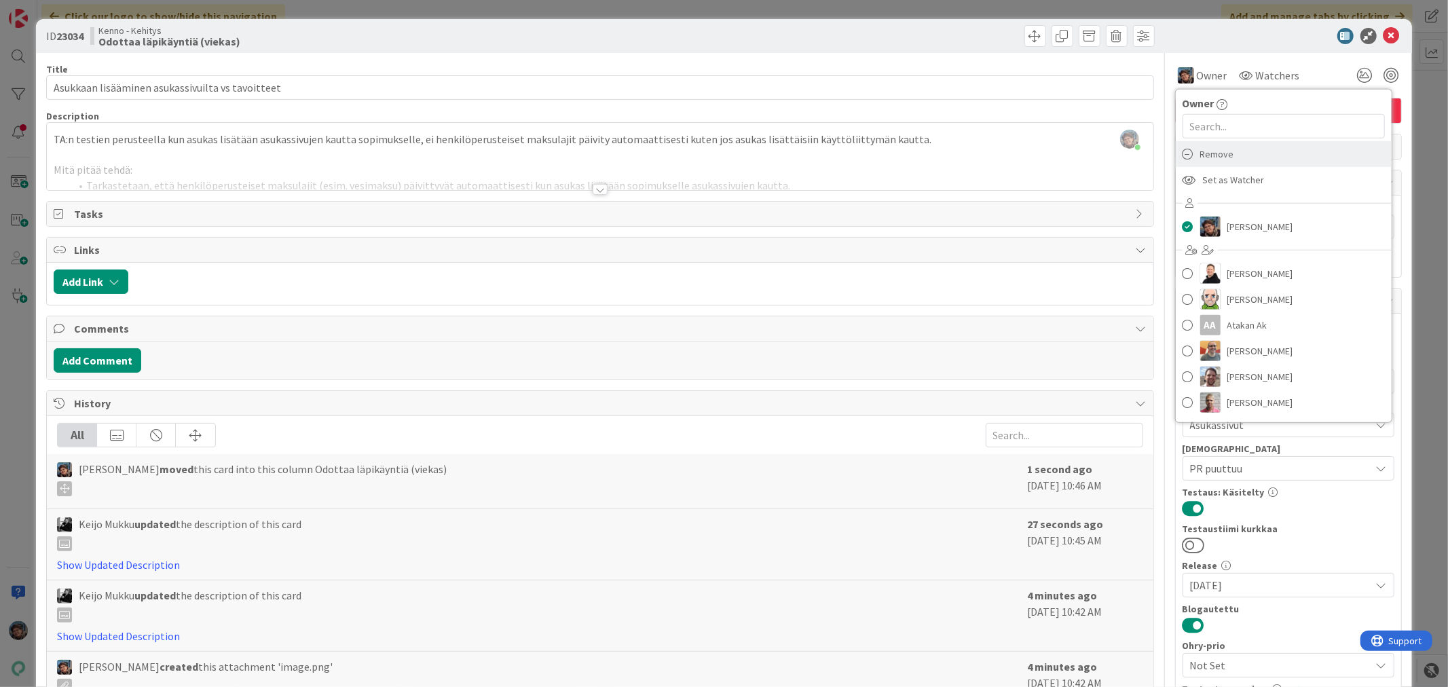
click at [1183, 148] on icon at bounding box center [1188, 154] width 11 height 20
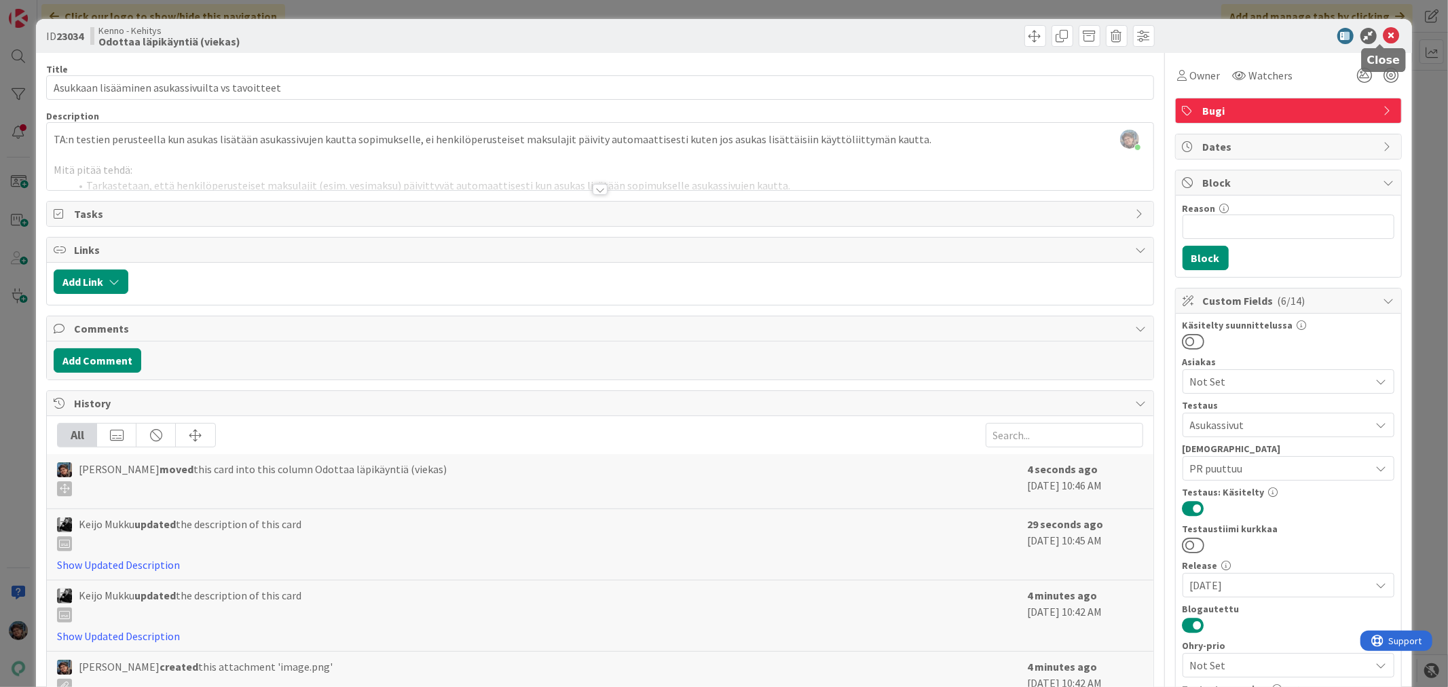
click at [1384, 31] on icon at bounding box center [1392, 36] width 16 height 16
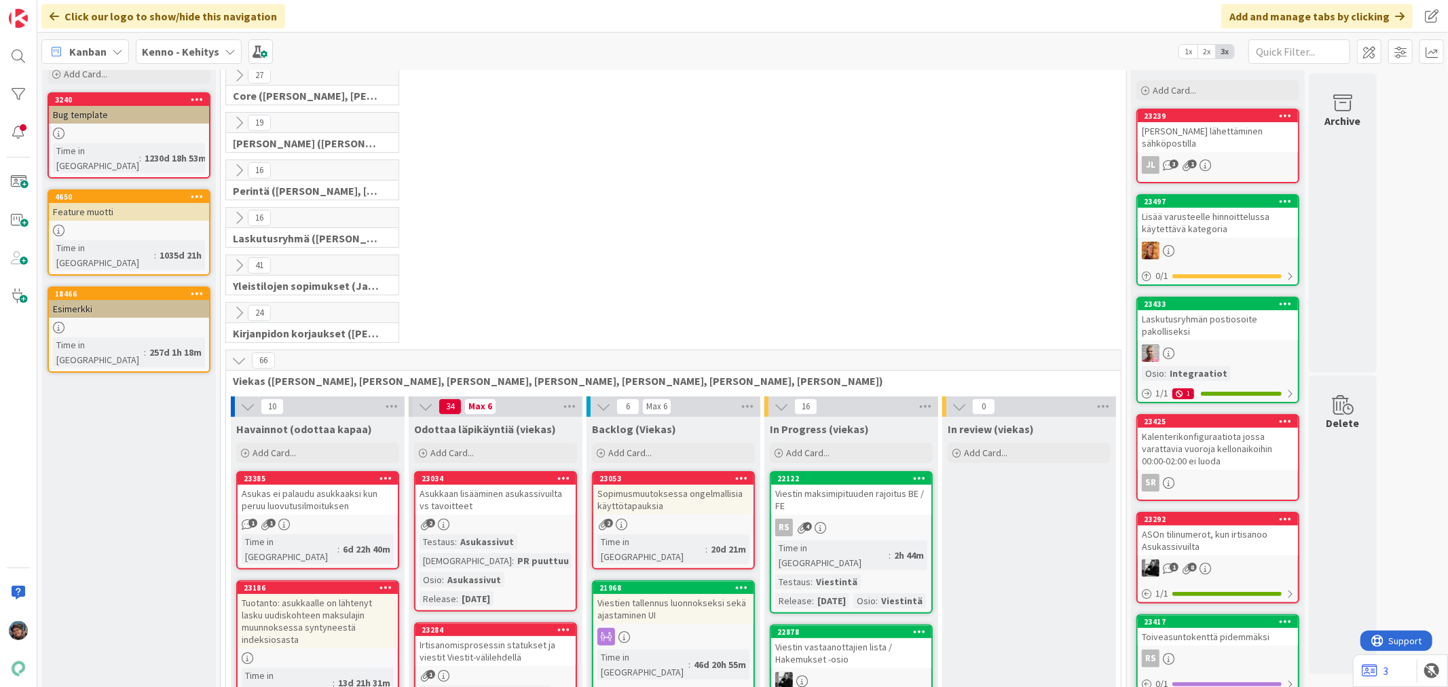
scroll to position [226, 0]
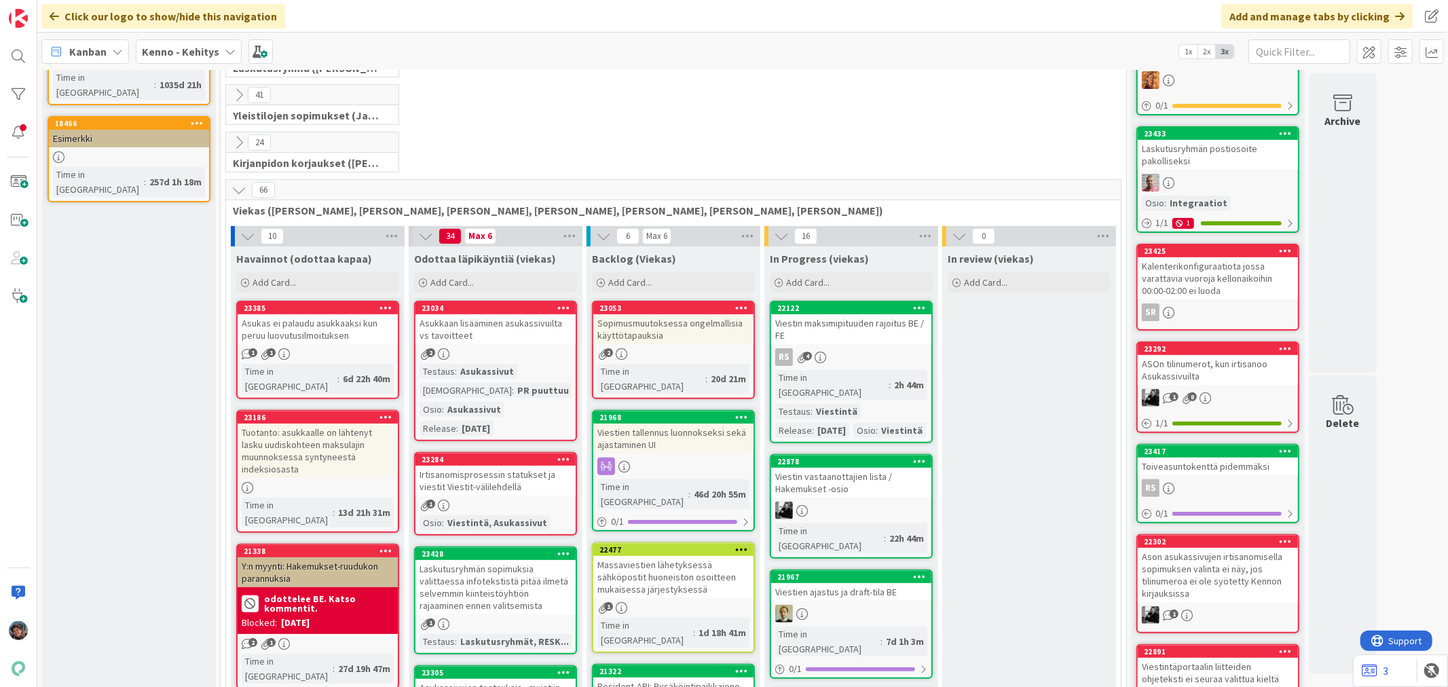
click at [158, 51] on b "Kenno - Kehitys" at bounding box center [180, 52] width 77 height 14
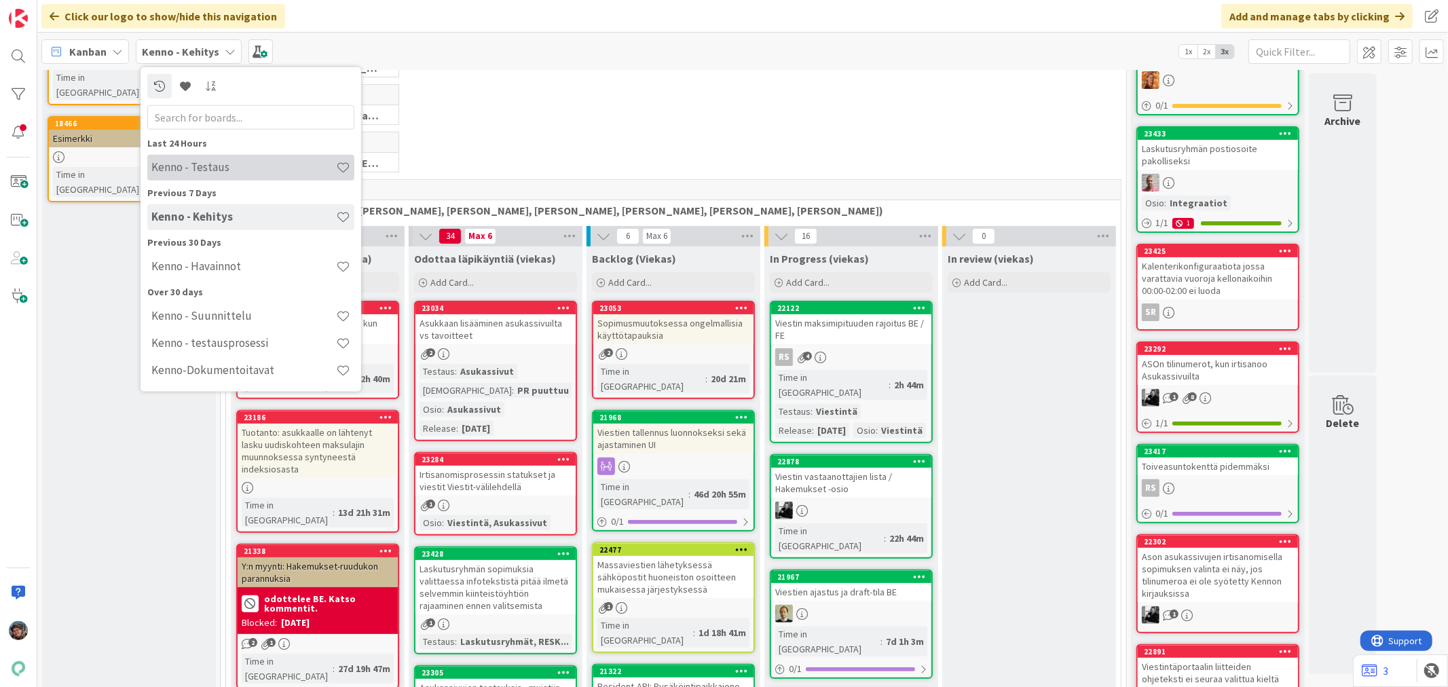
click at [207, 170] on h4 "Kenno - Testaus" at bounding box center [243, 167] width 185 height 14
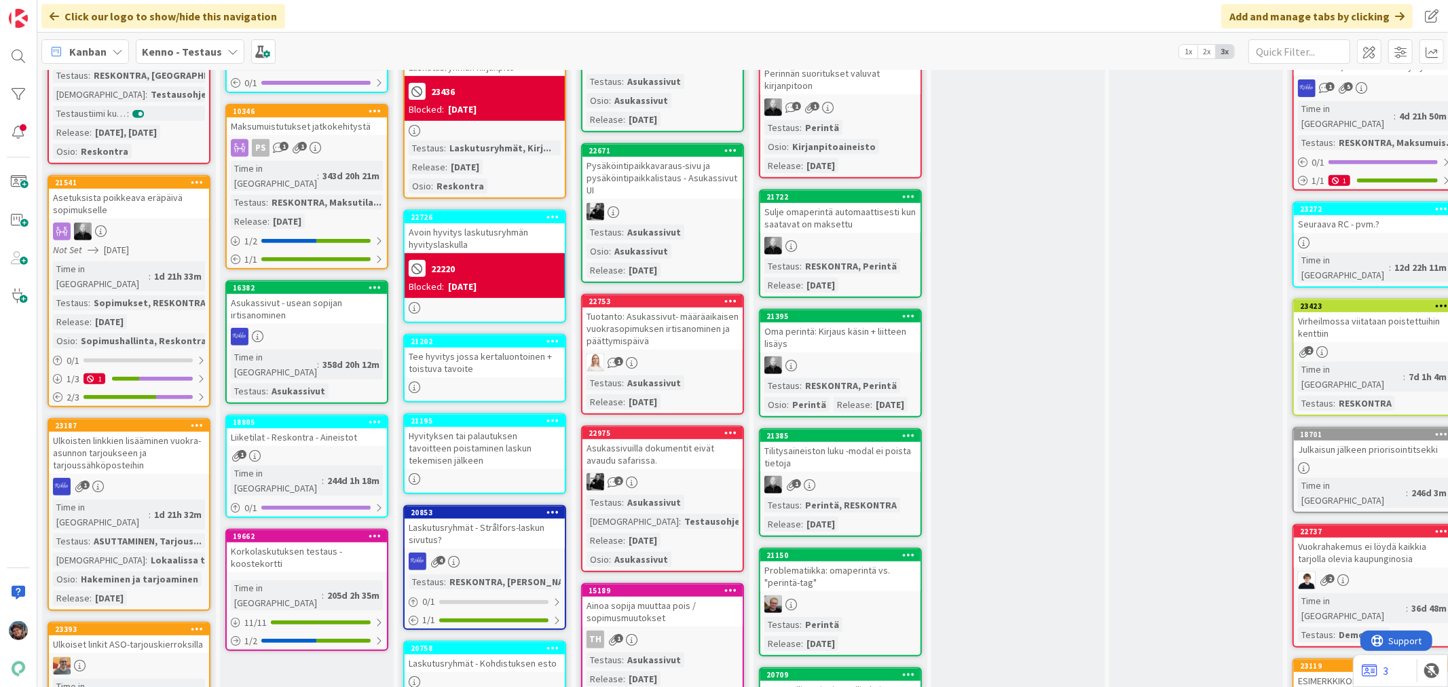
scroll to position [528, 0]
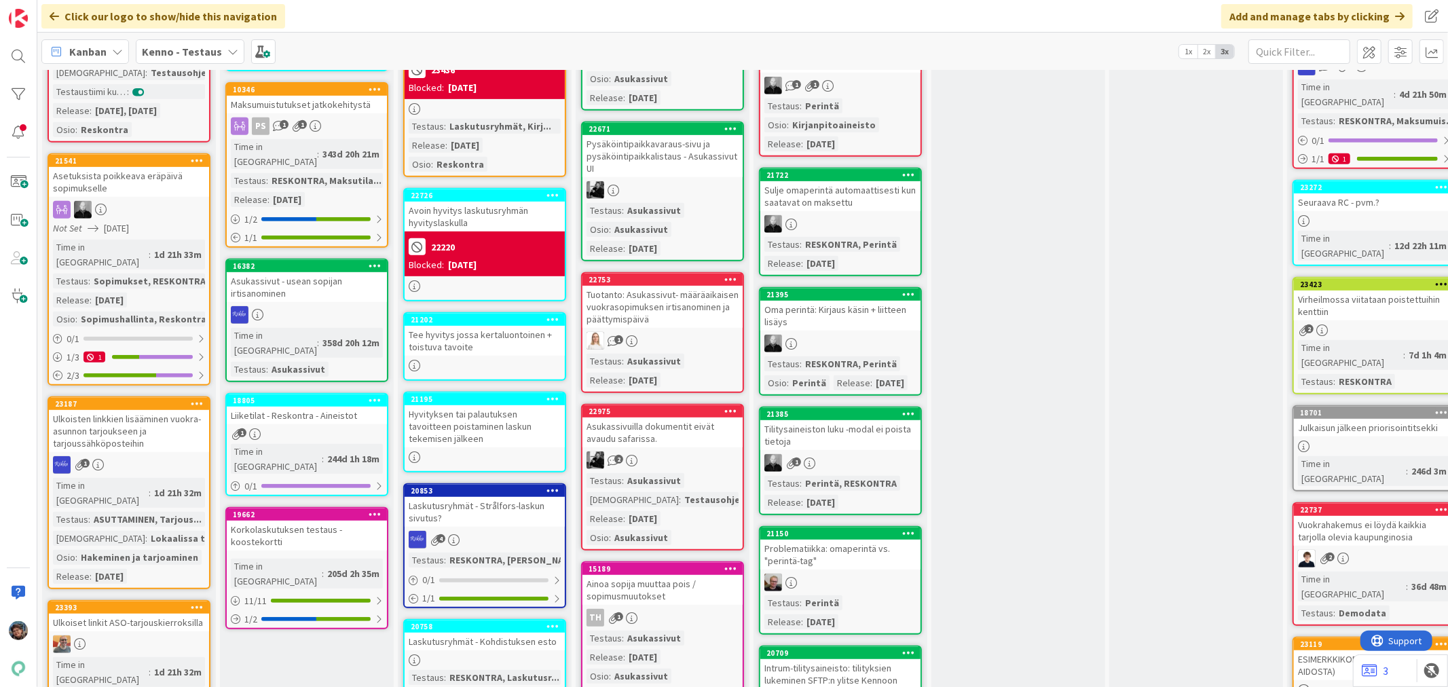
click at [691, 354] on div "Testaus : Asukassivut Release : [DATE]" at bounding box center [663, 371] width 152 height 34
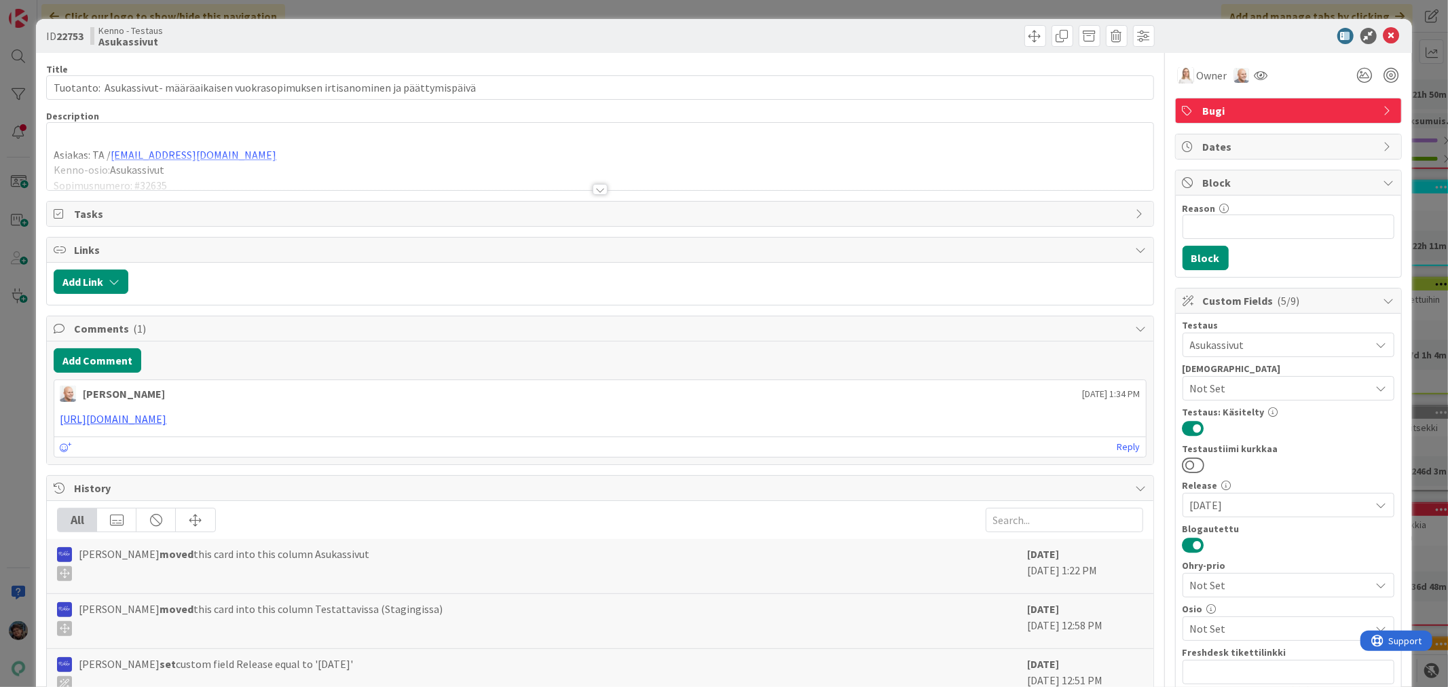
click at [593, 187] on div at bounding box center [600, 189] width 15 height 11
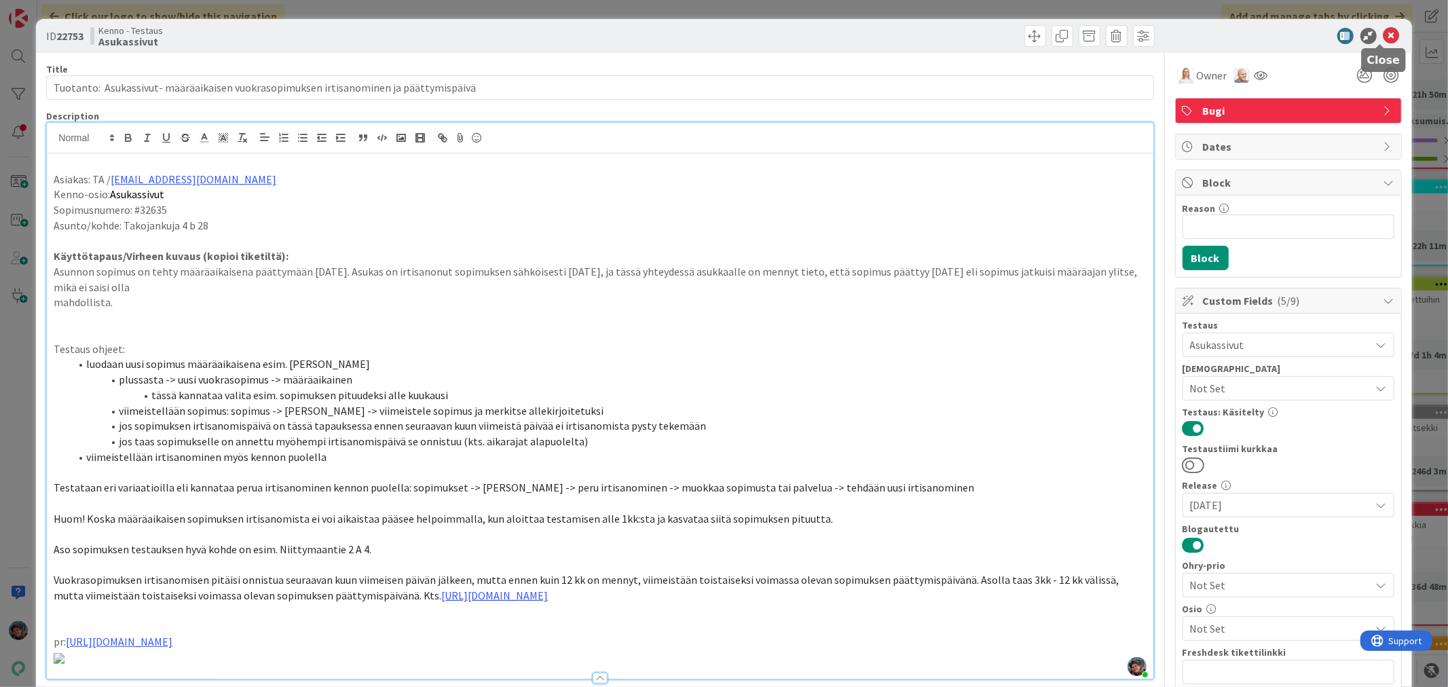
click at [1384, 28] on icon at bounding box center [1392, 36] width 16 height 16
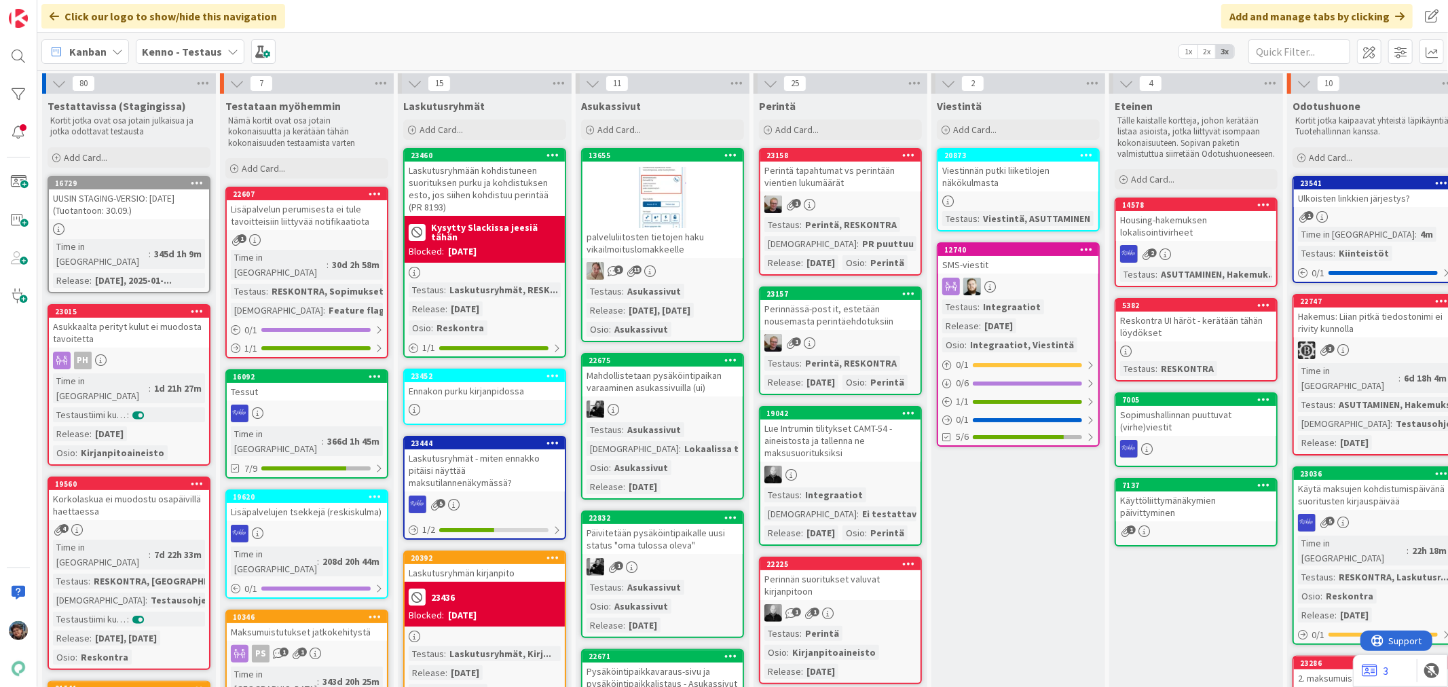
click at [688, 262] on div "3 13" at bounding box center [662, 271] width 160 height 18
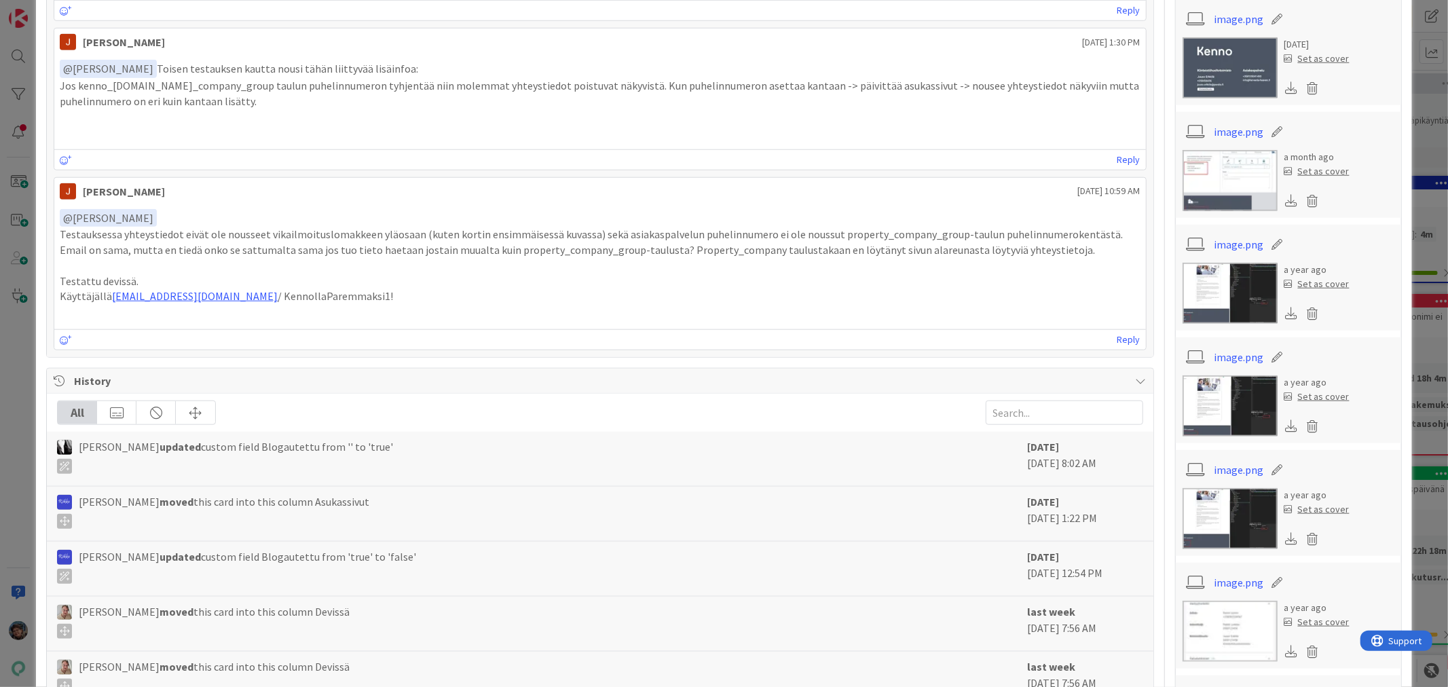
scroll to position [1131, 0]
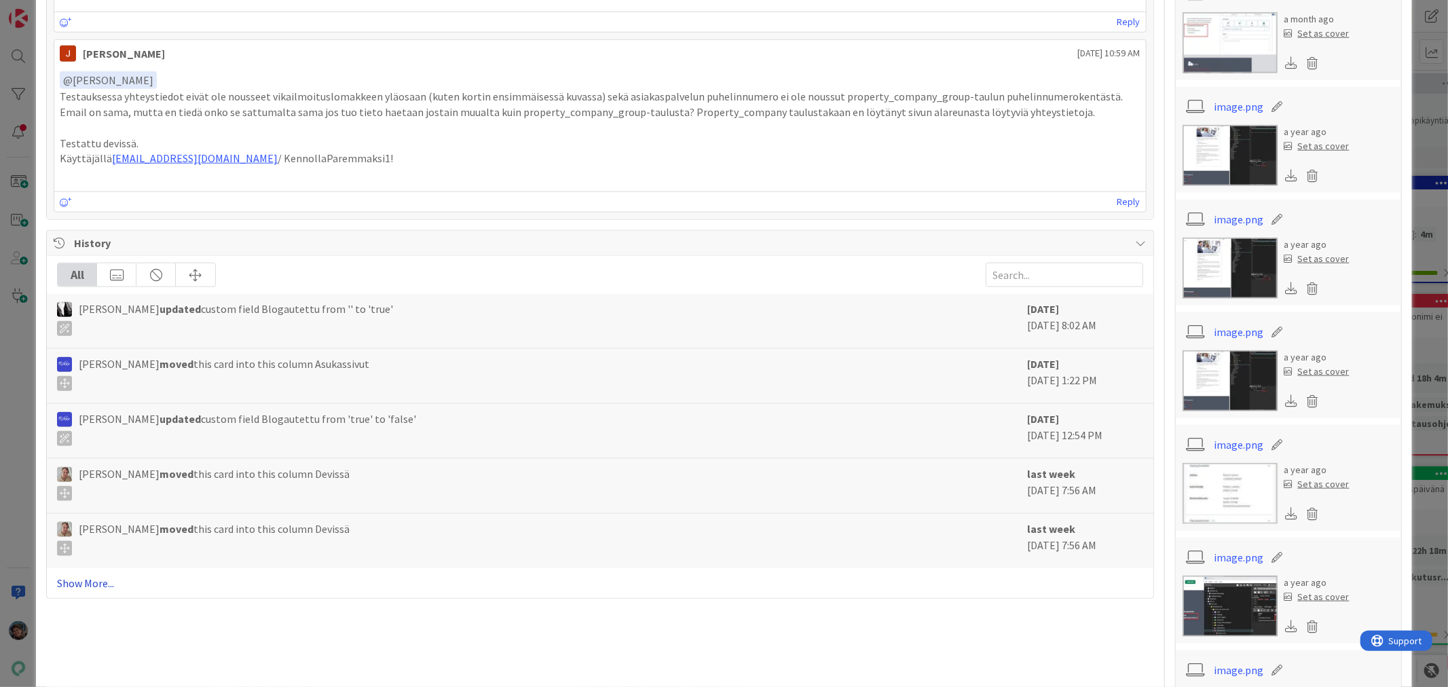
click at [87, 580] on link "Show More..." at bounding box center [600, 583] width 1086 height 16
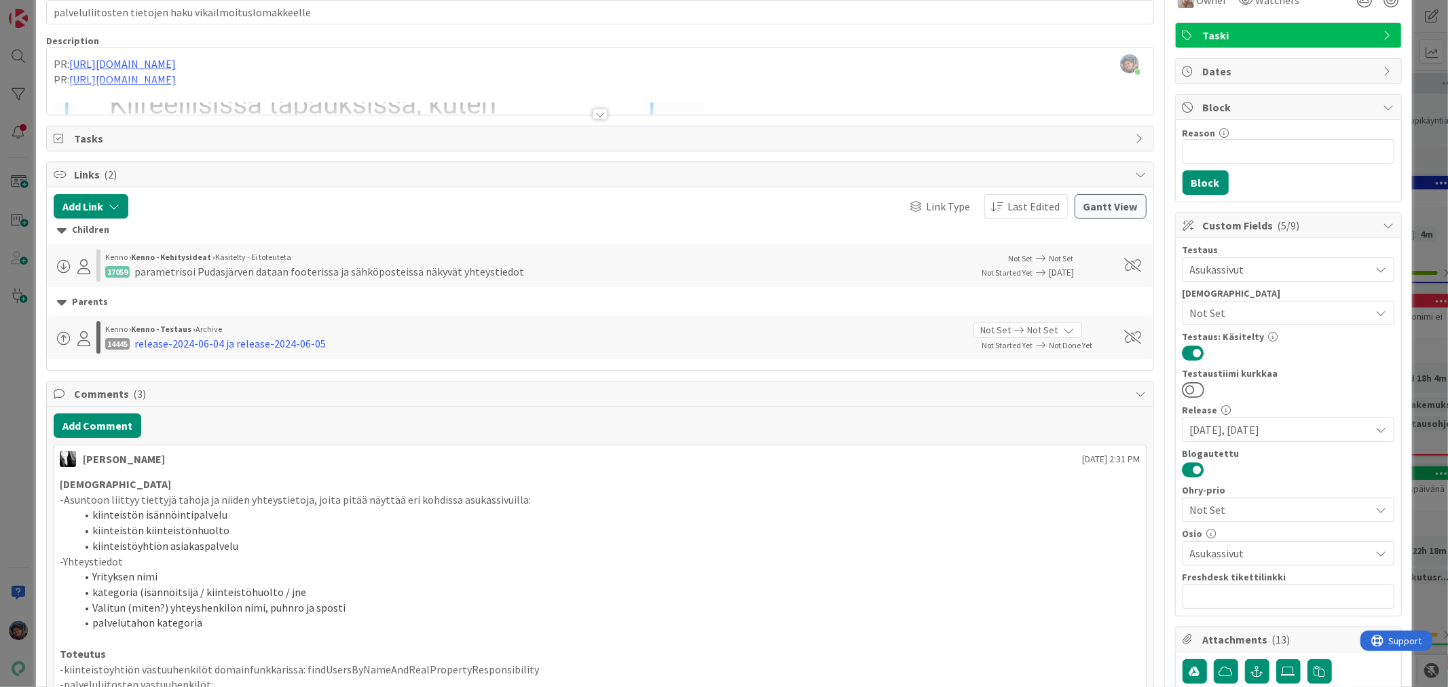
scroll to position [0, 0]
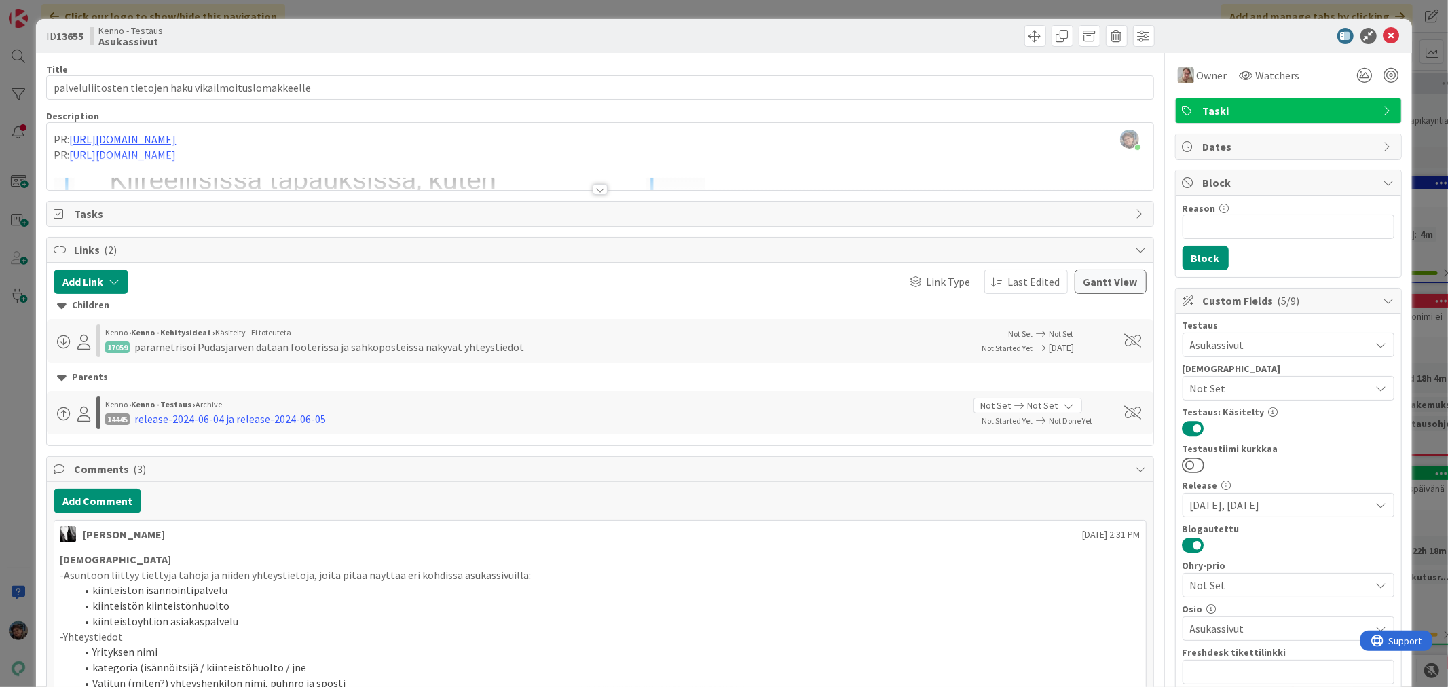
click at [593, 187] on div at bounding box center [600, 189] width 15 height 11
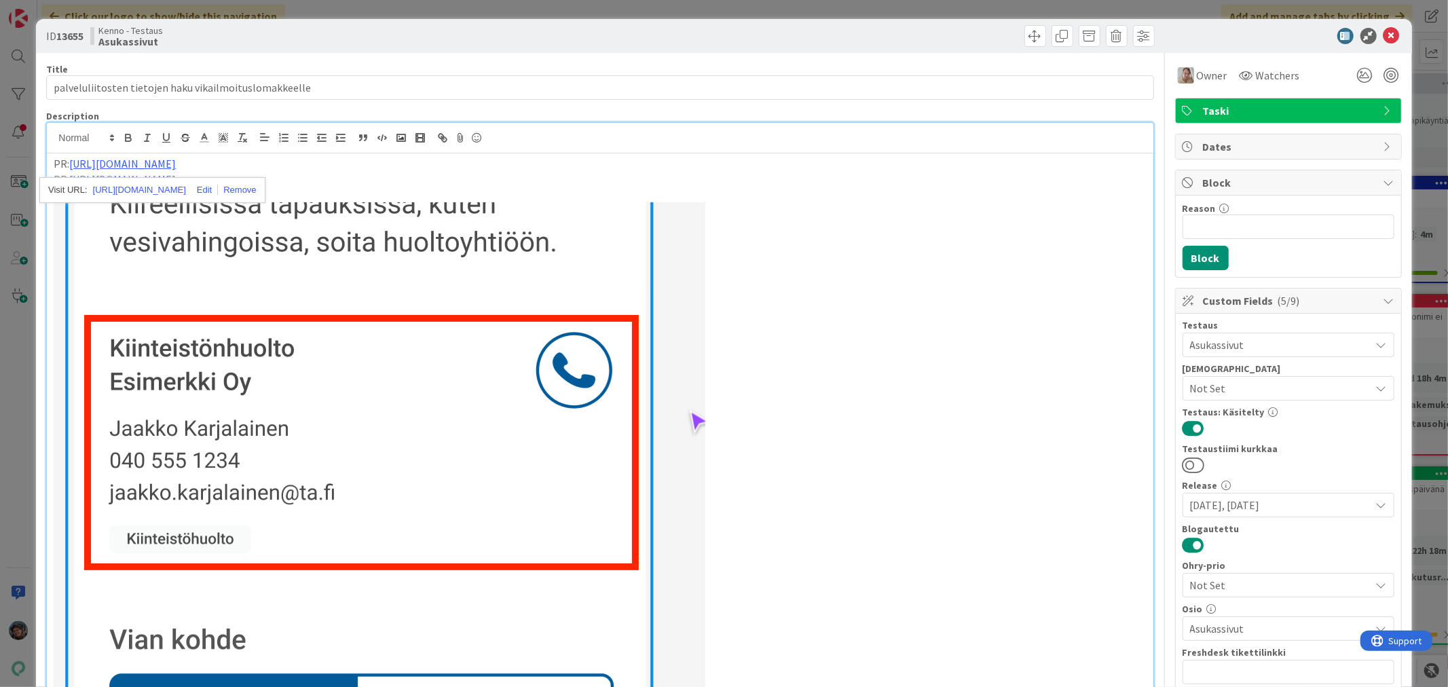
click at [470, 180] on p "PR: [URL][DOMAIN_NAME]" at bounding box center [600, 180] width 1092 height 16
click at [1179, 81] on img at bounding box center [1186, 75] width 16 height 16
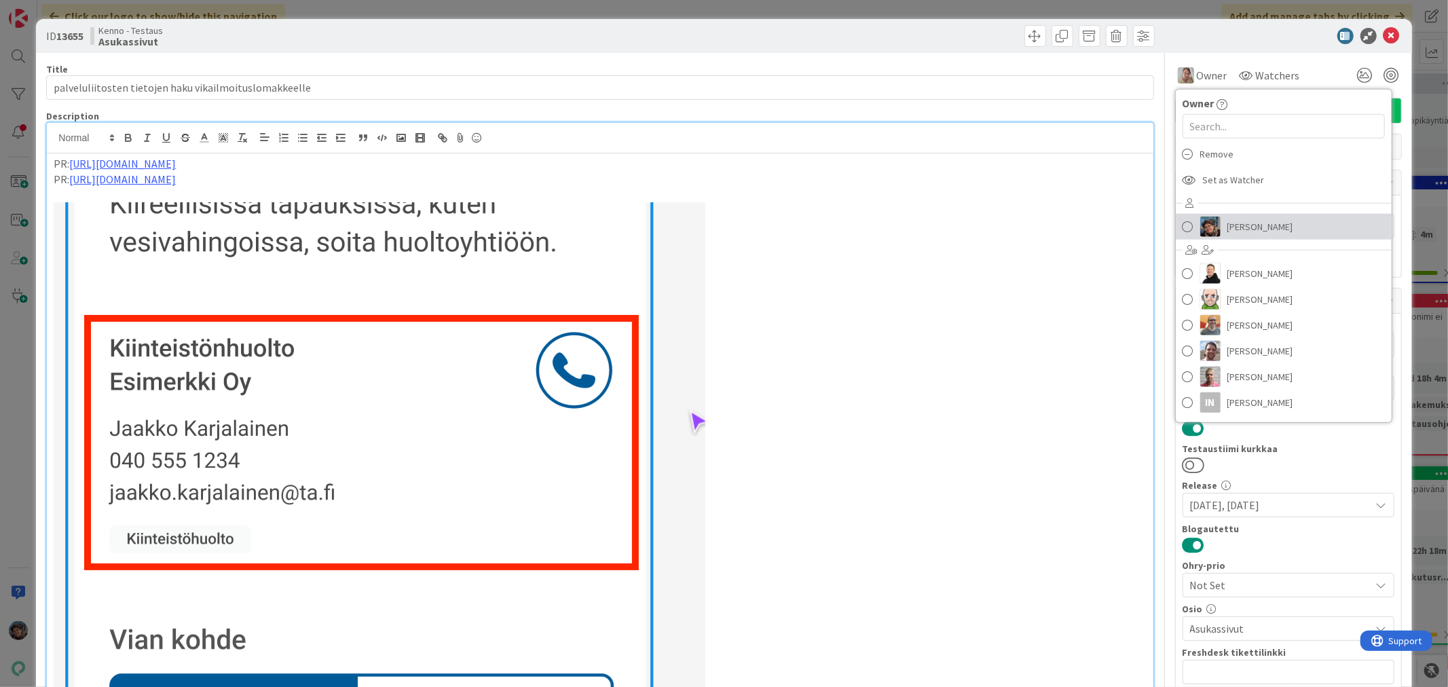
drag, startPoint x: 1232, startPoint y: 232, endPoint x: 1210, endPoint y: 232, distance: 22.4
click at [1232, 232] on span "[PERSON_NAME]" at bounding box center [1260, 227] width 66 height 20
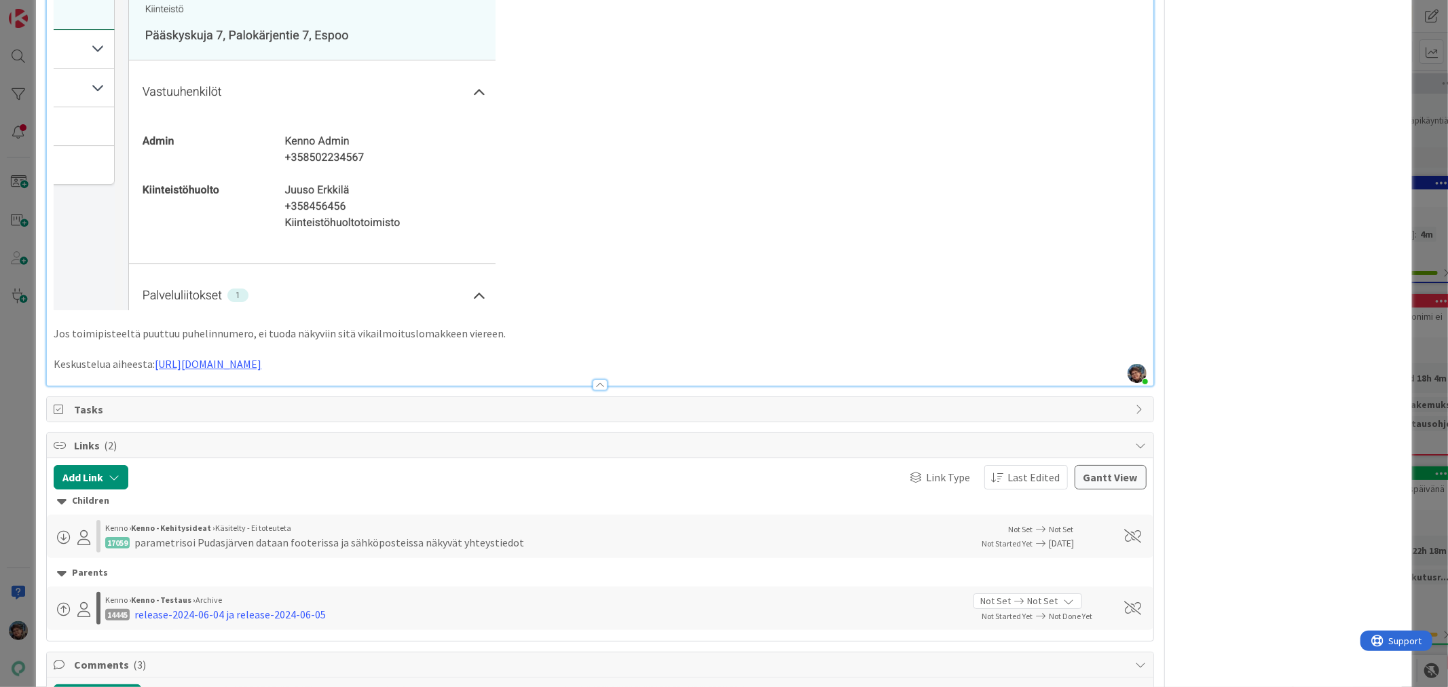
scroll to position [4224, 0]
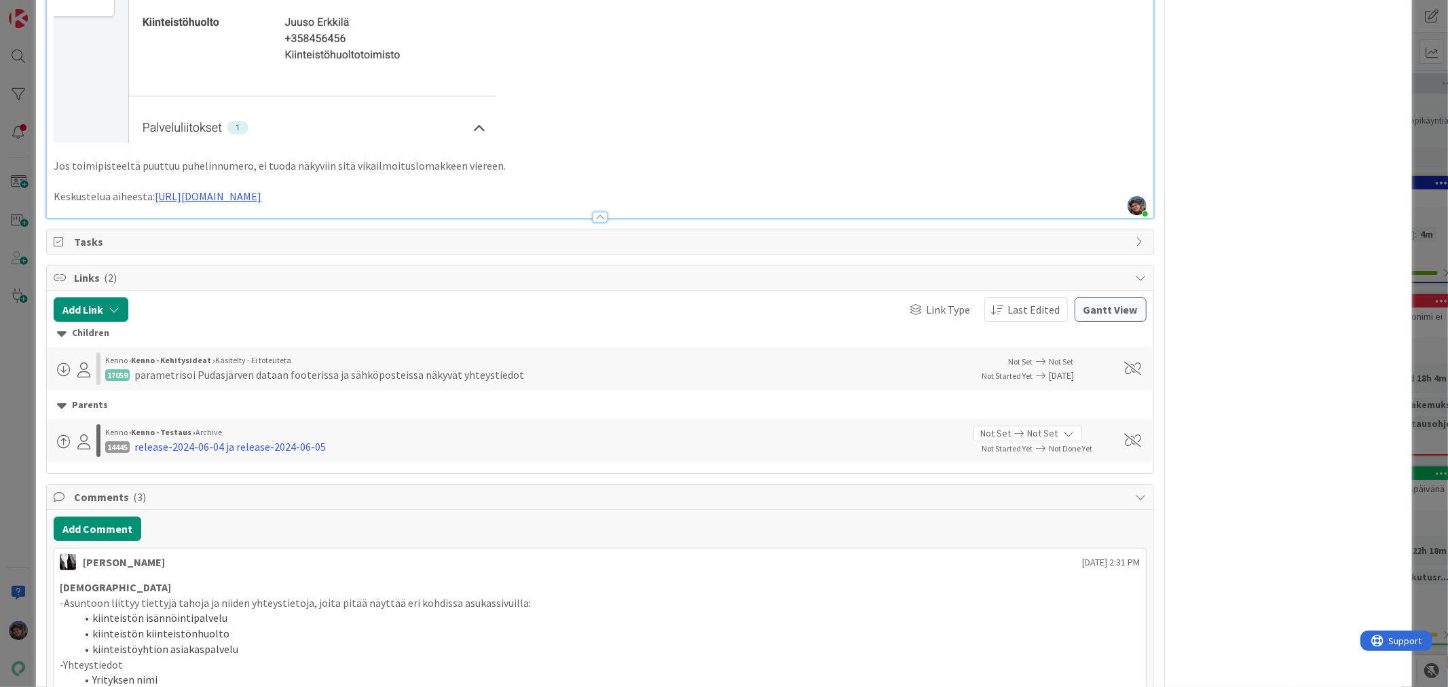
click at [511, 189] on p "Keskustelua aiheesta: [URL][DOMAIN_NAME]" at bounding box center [600, 197] width 1092 height 16
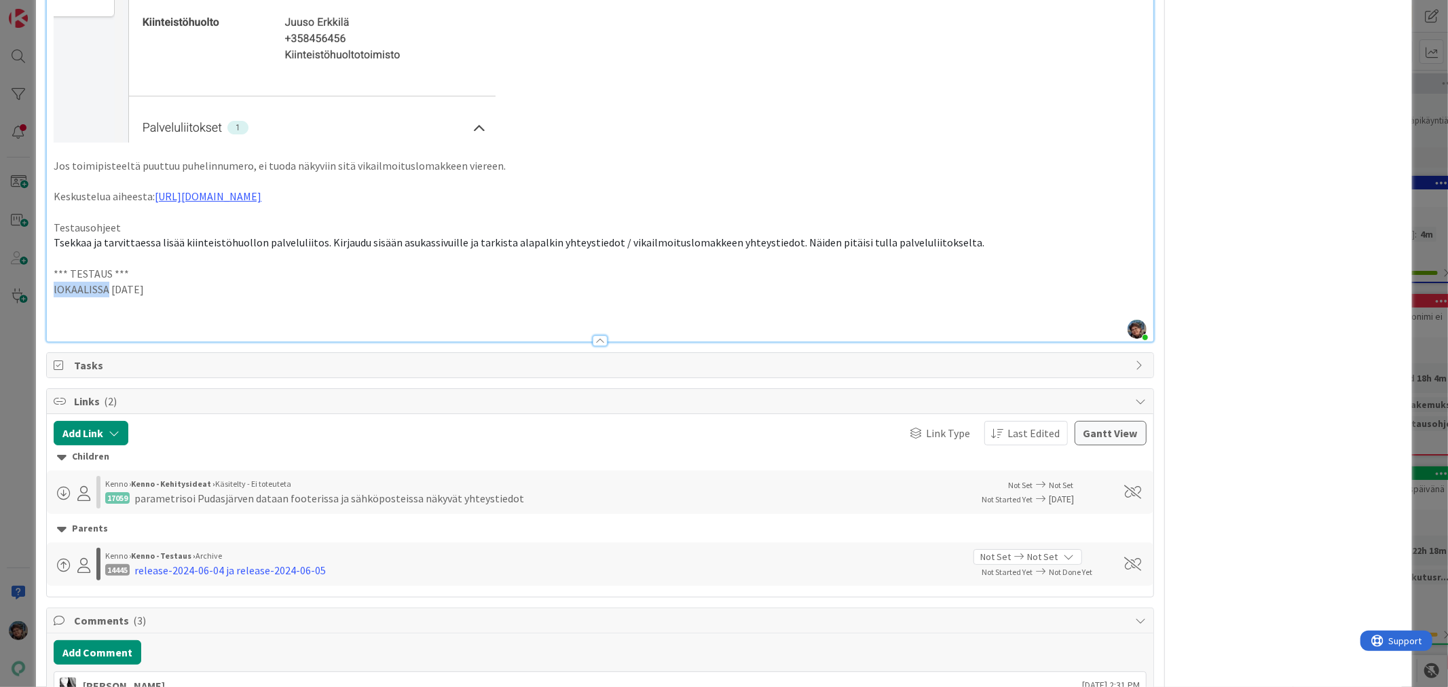
drag, startPoint x: 105, startPoint y: 283, endPoint x: 53, endPoint y: 282, distance: 51.6
click at [54, 282] on p "lOKAALISSA [DATE]" at bounding box center [600, 290] width 1092 height 16
drag, startPoint x: 165, startPoint y: 284, endPoint x: 22, endPoint y: 267, distance: 143.6
click at [22, 267] on div "ID 13655 Kenno - Testaus Asukassivut Title 54 / 128 palveluliitosten tietojen h…" at bounding box center [724, 343] width 1448 height 687
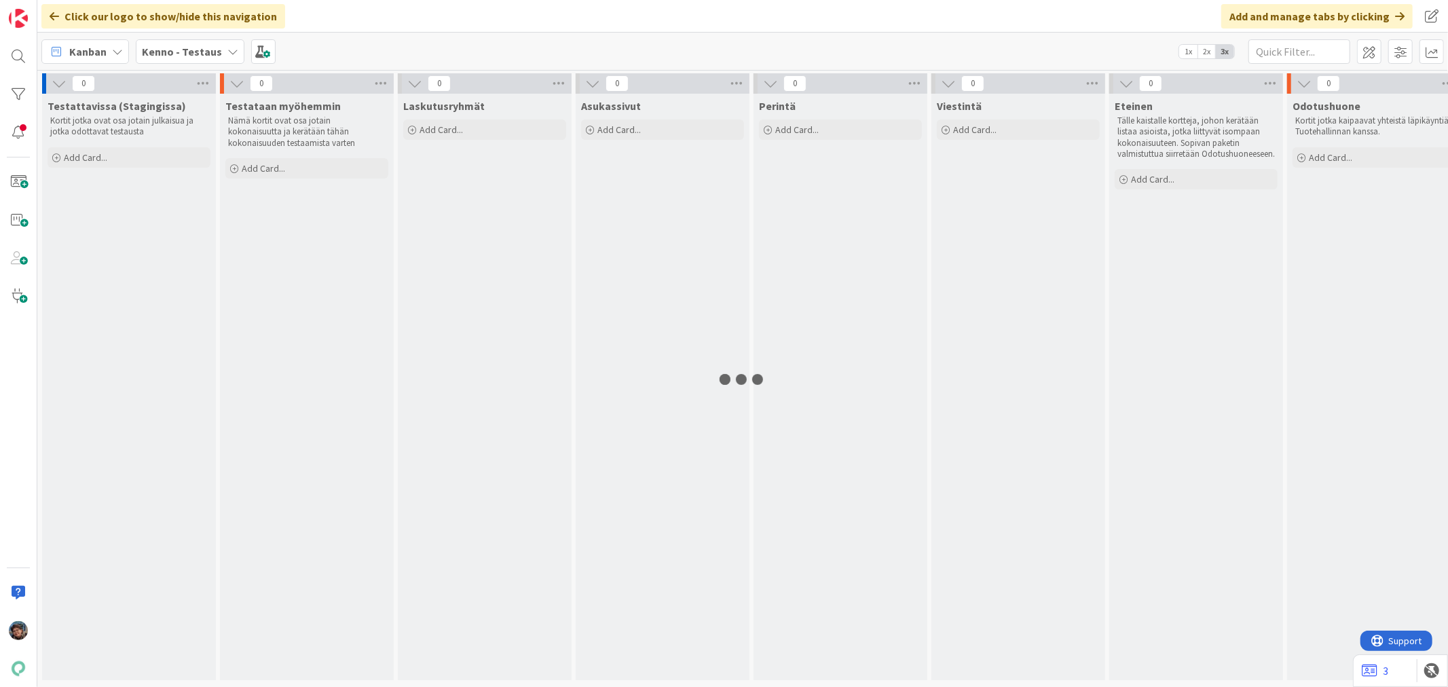
click at [184, 54] on b "Kenno - Testaus" at bounding box center [182, 52] width 80 height 14
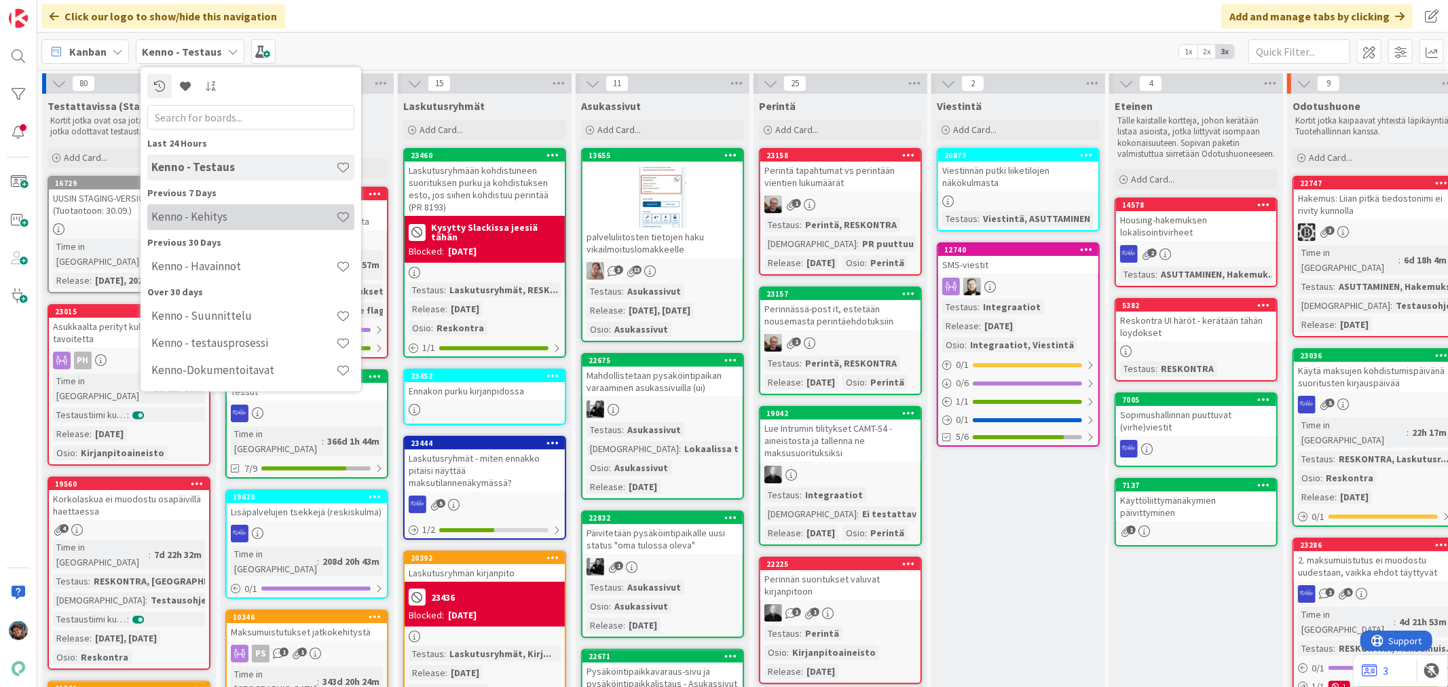
click at [213, 221] on h4 "Kenno - Kehitys" at bounding box center [243, 217] width 185 height 14
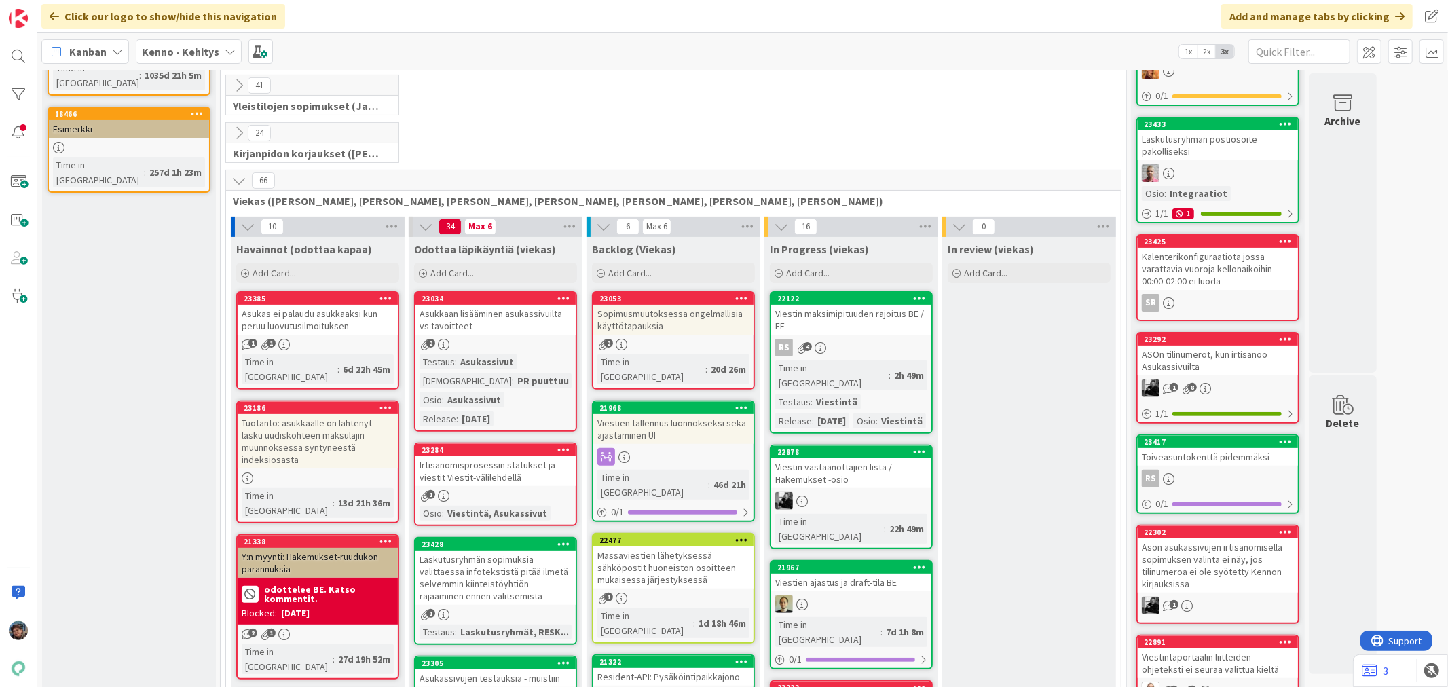
scroll to position [226, 0]
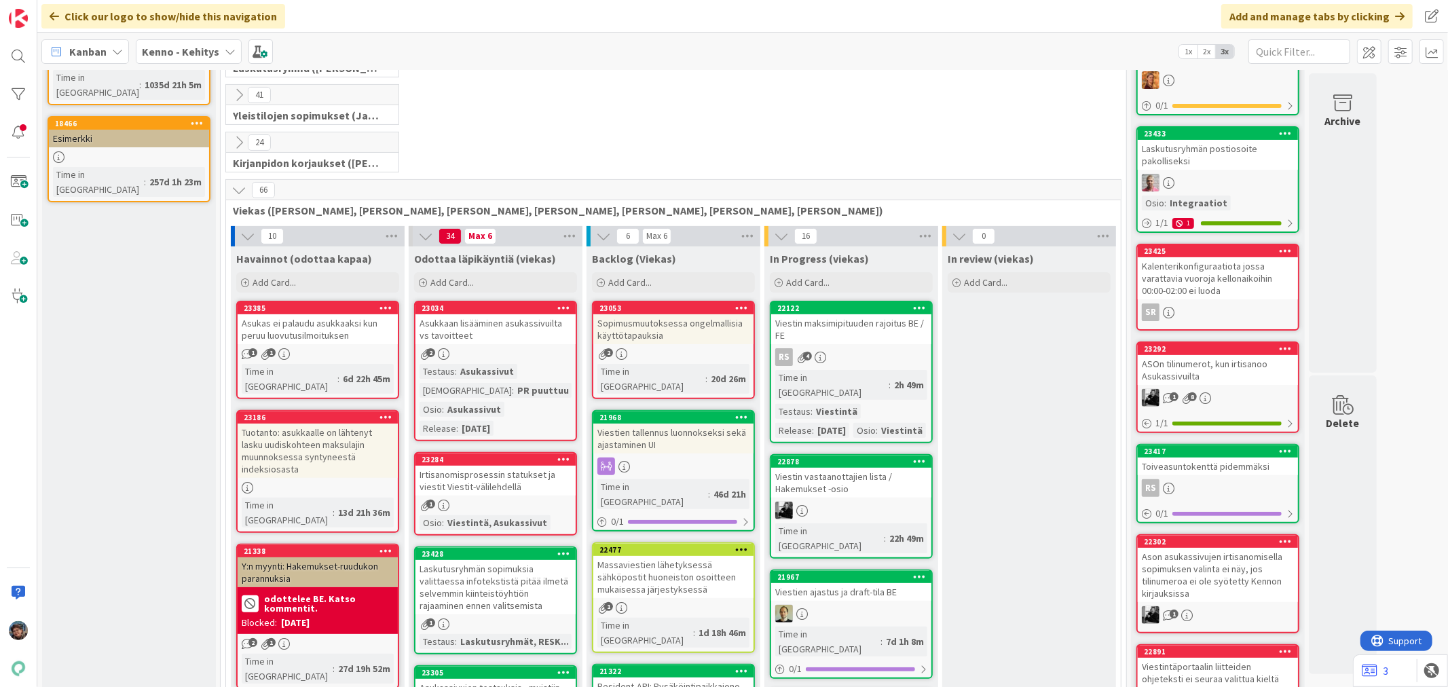
click at [715, 338] on div "Sopimusmuutoksessa ongelmallisia käyttötapauksia" at bounding box center [673, 329] width 160 height 30
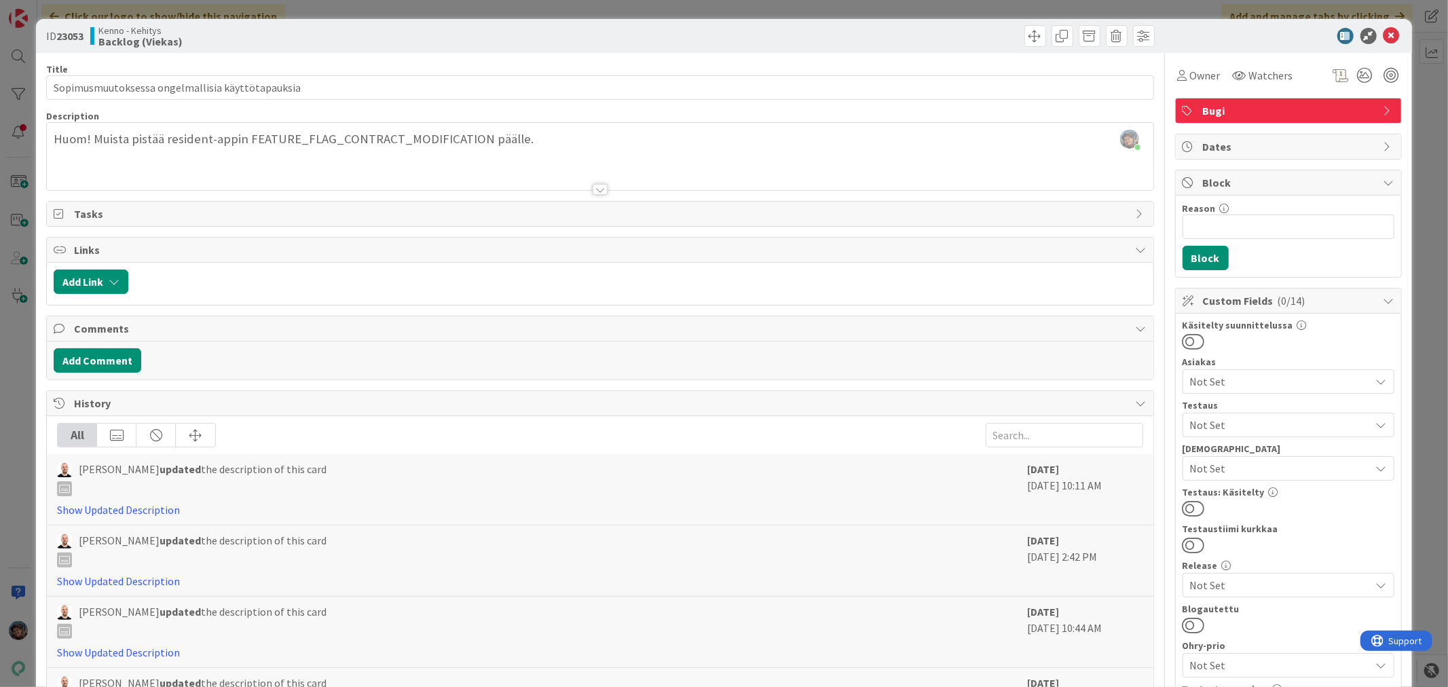
click at [813, 168] on div at bounding box center [600, 172] width 1106 height 35
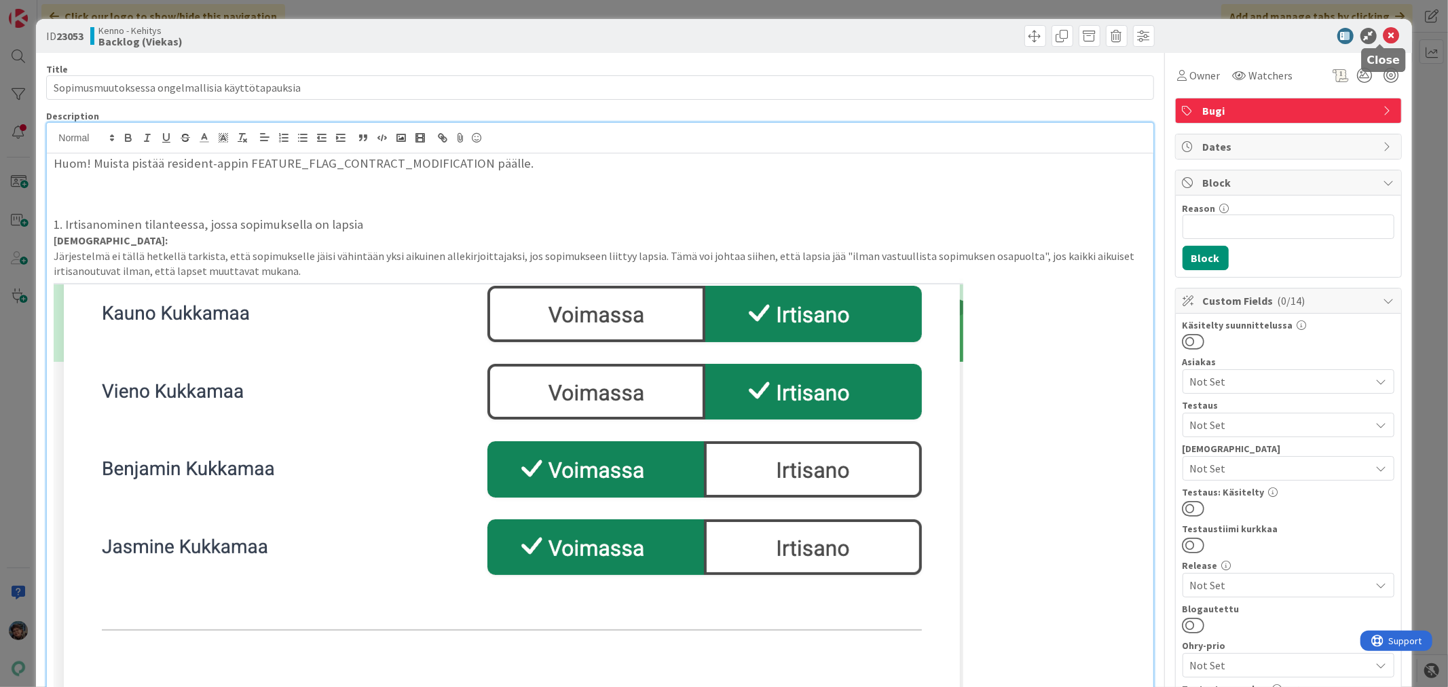
click at [1384, 33] on icon at bounding box center [1392, 36] width 16 height 16
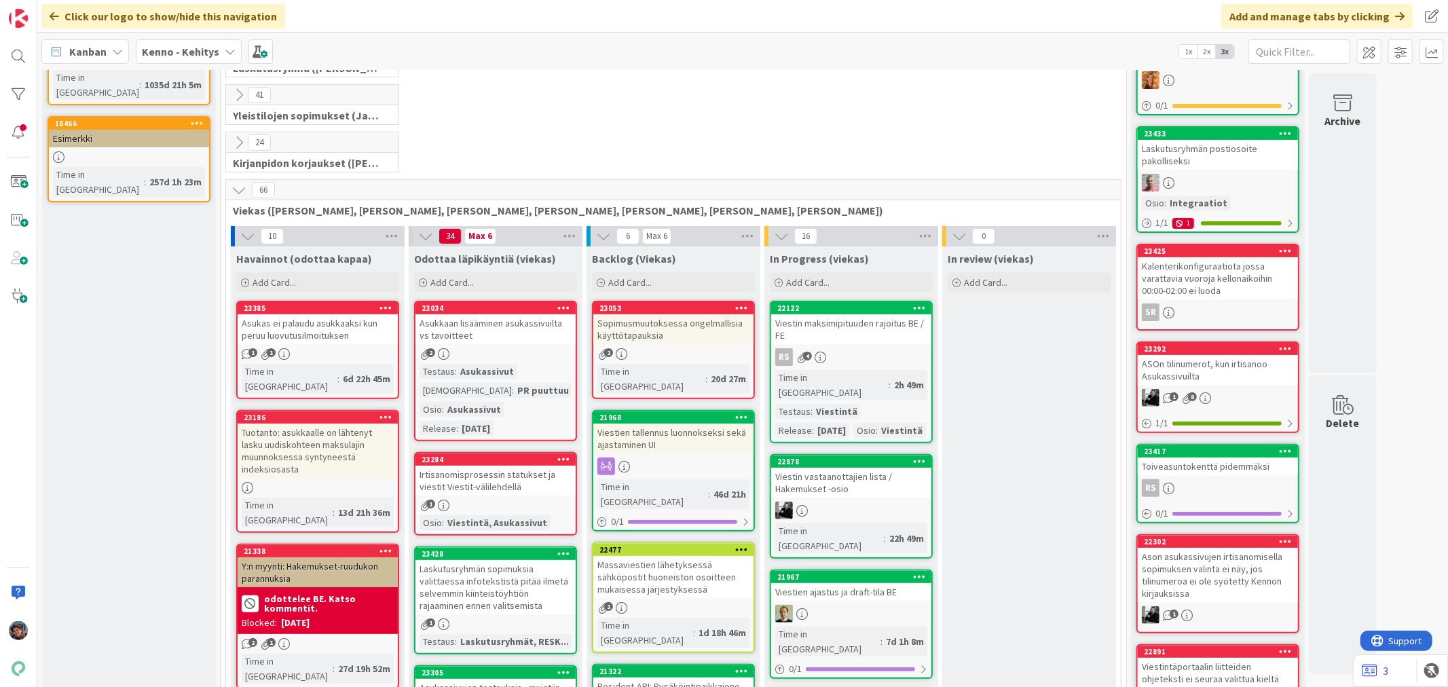
scroll to position [528, 0]
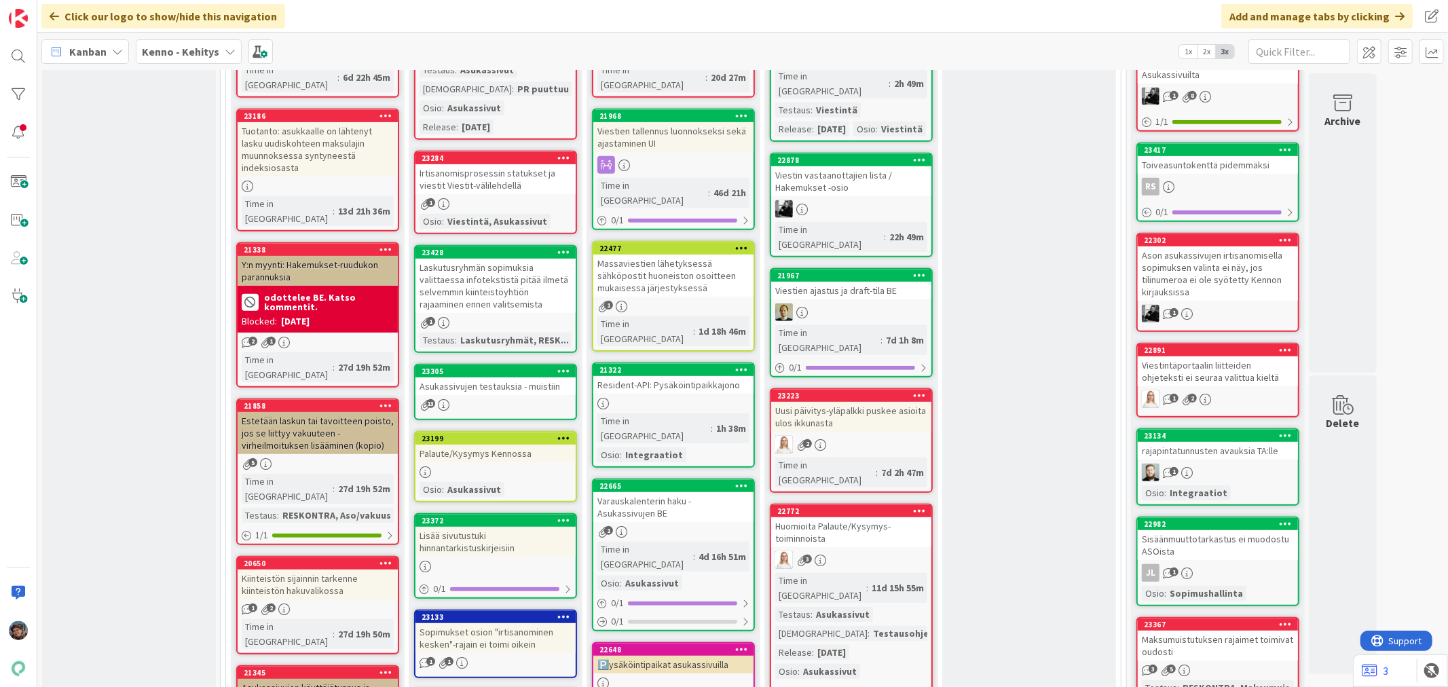
click at [519, 386] on div "Asukassivujen testauksia - muistiin" at bounding box center [495, 386] width 160 height 18
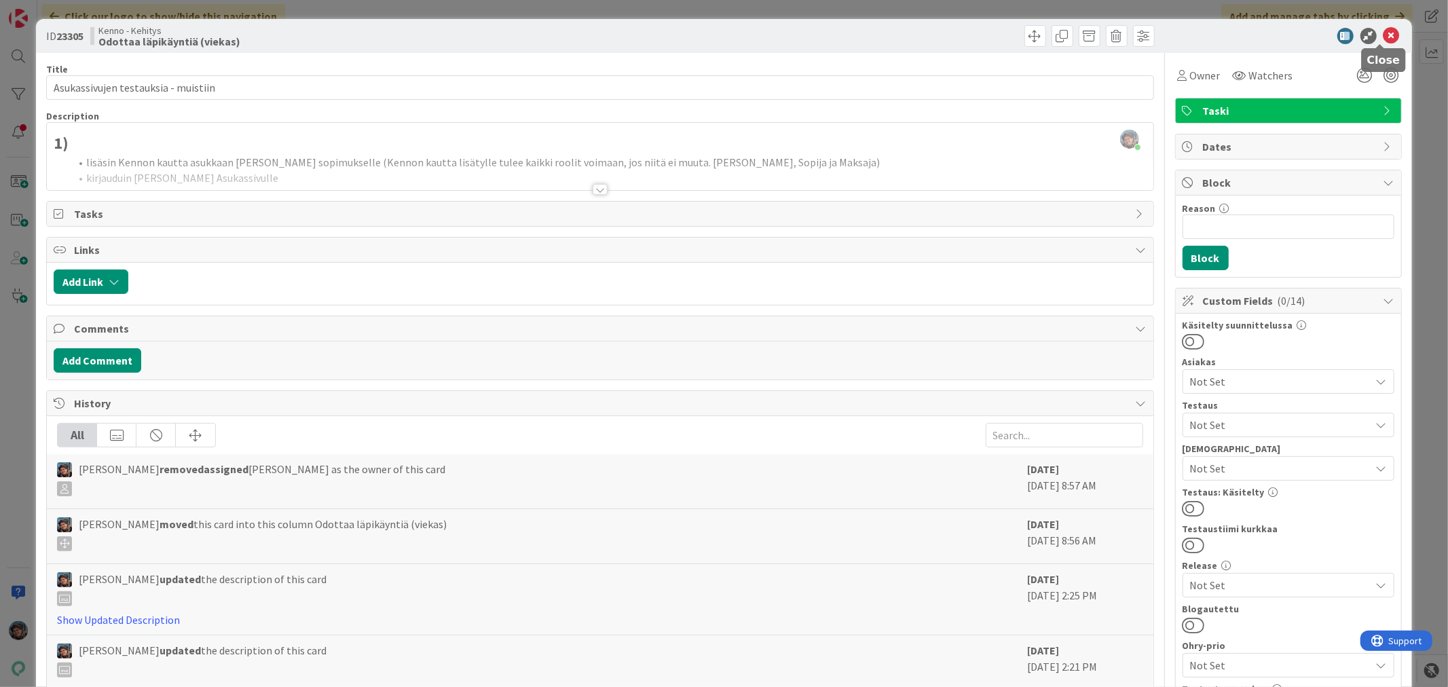
click at [1384, 33] on icon at bounding box center [1392, 36] width 16 height 16
